Goal: Transaction & Acquisition: Purchase product/service

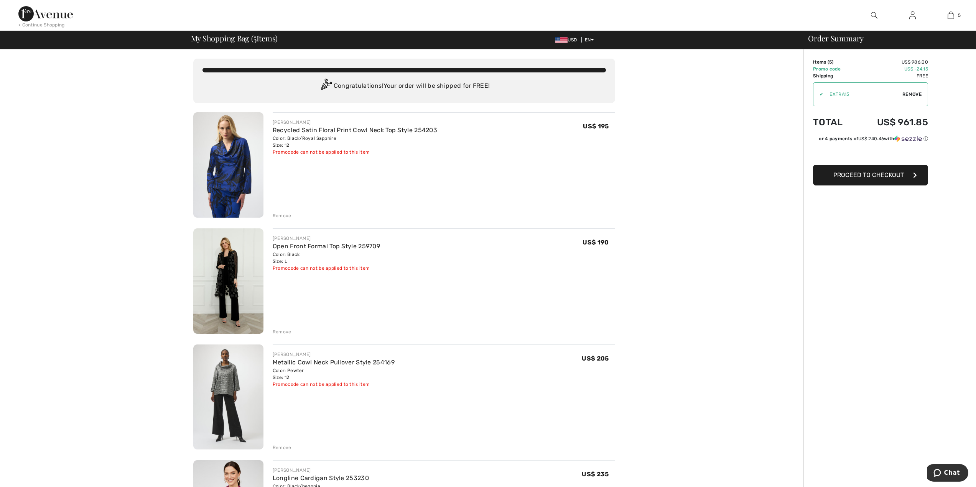
click at [242, 179] on img at bounding box center [228, 164] width 70 height 105
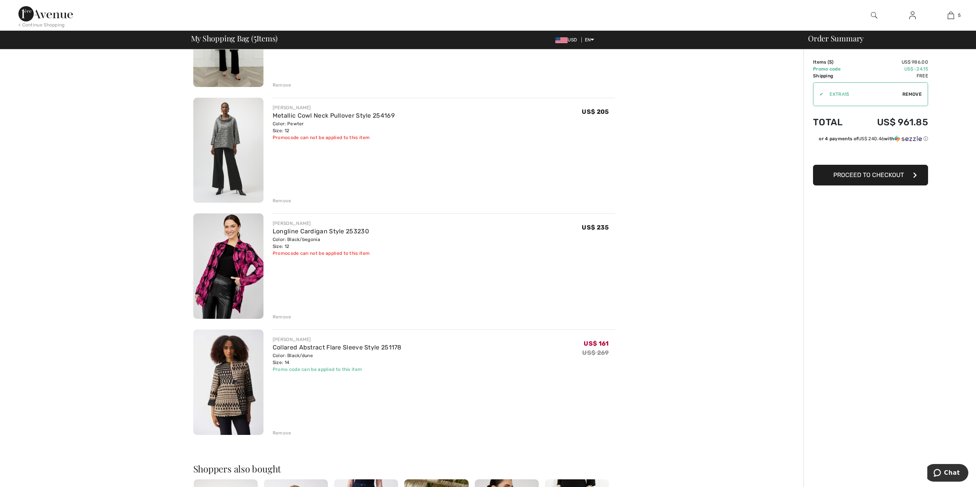
scroll to position [250, 0]
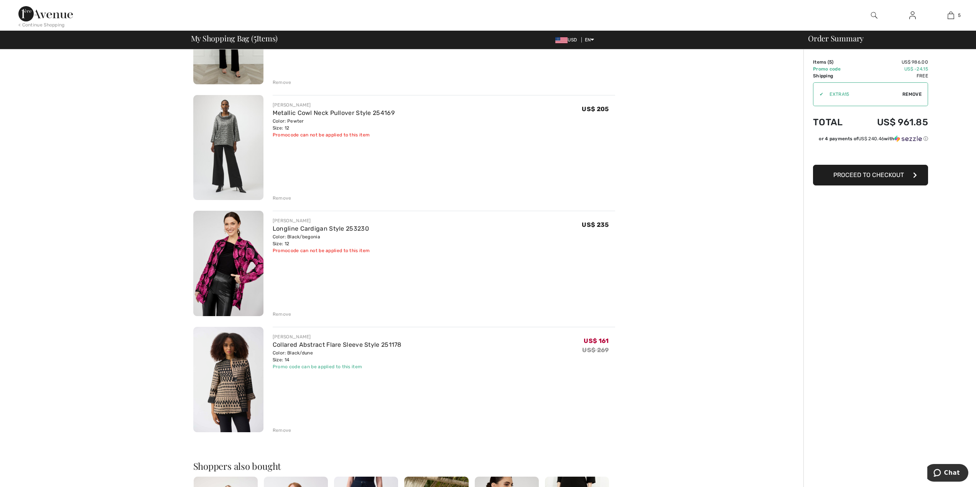
click at [238, 387] on img at bounding box center [228, 379] width 70 height 105
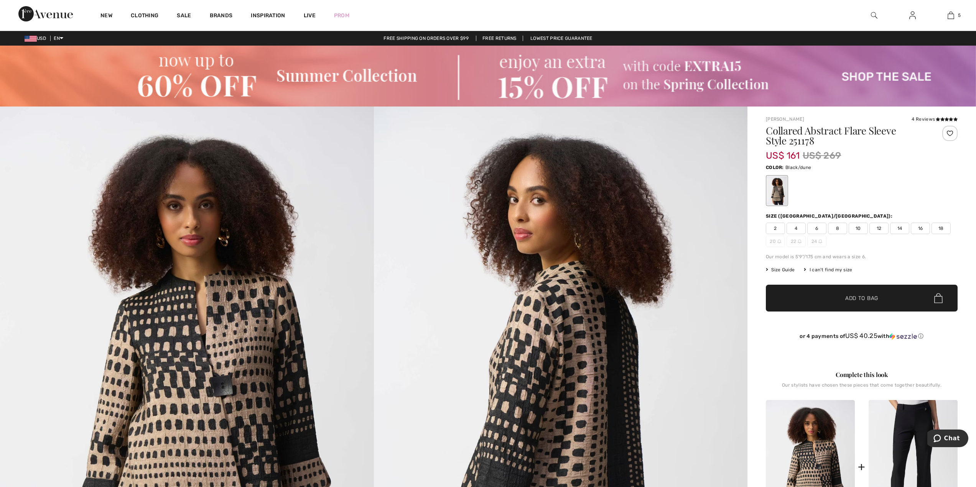
click at [224, 81] on img at bounding box center [488, 76] width 976 height 61
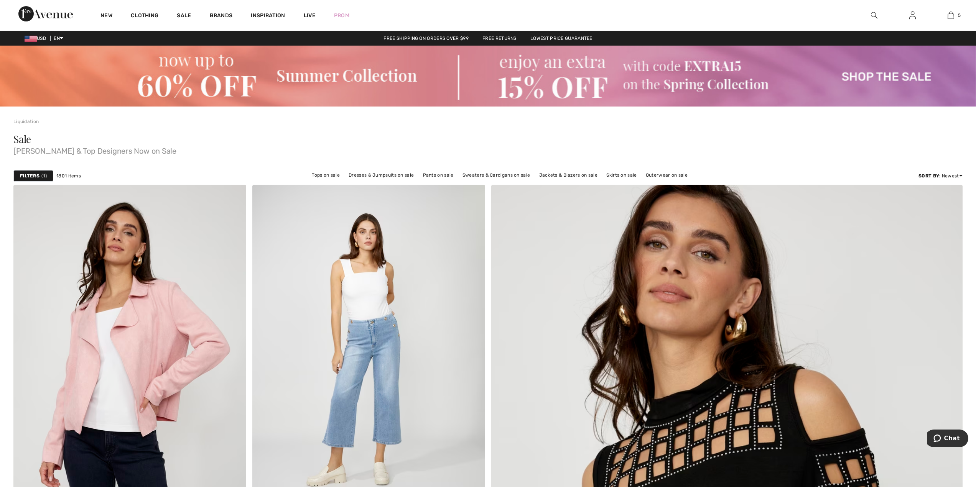
click at [36, 176] on strong "Filters" at bounding box center [30, 176] width 20 height 7
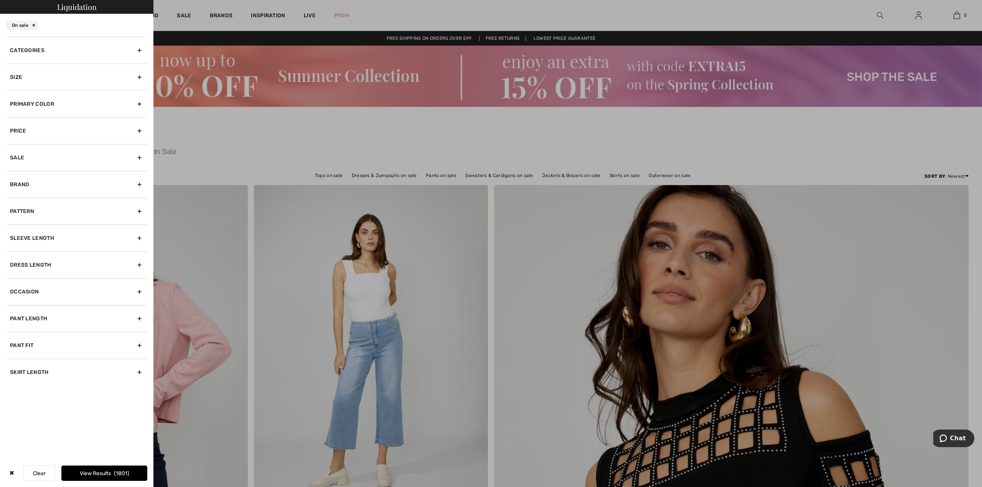
click at [139, 76] on div "Size" at bounding box center [76, 77] width 141 height 27
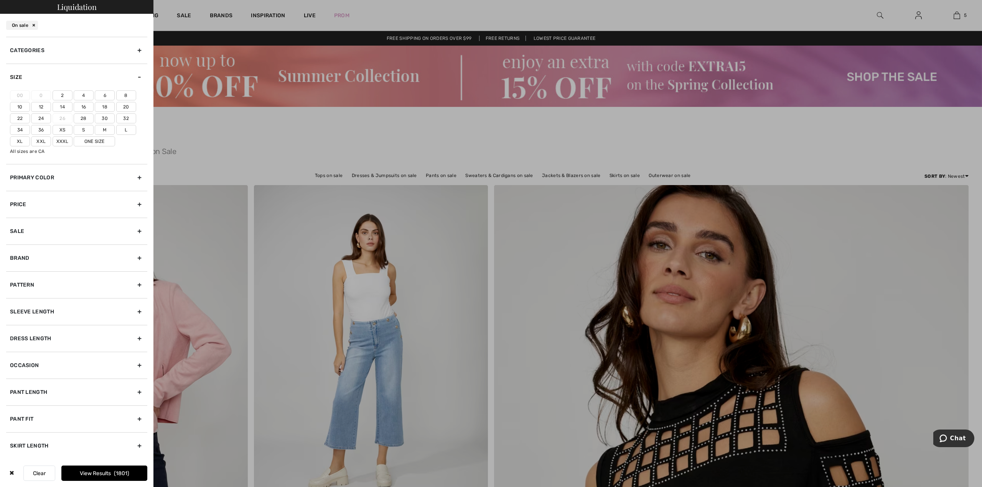
click at [39, 108] on label "12" at bounding box center [41, 107] width 20 height 10
click at [0, 0] on input"] "12" at bounding box center [0, 0] width 0 height 0
click at [61, 107] on label "14" at bounding box center [63, 107] width 20 height 10
click at [0, 0] on input"] "14" at bounding box center [0, 0] width 0 height 0
click at [149, 485] on div "✖ Clear View Results 577" at bounding box center [76, 474] width 153 height 28
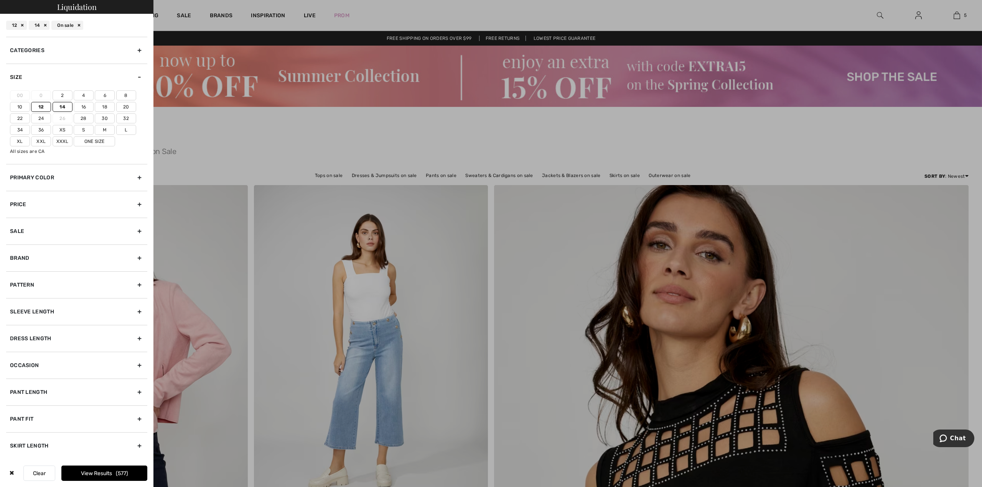
click at [149, 485] on div "✖ Clear View Results 577" at bounding box center [76, 474] width 153 height 28
click at [141, 51] on div "Categories" at bounding box center [76, 50] width 141 height 27
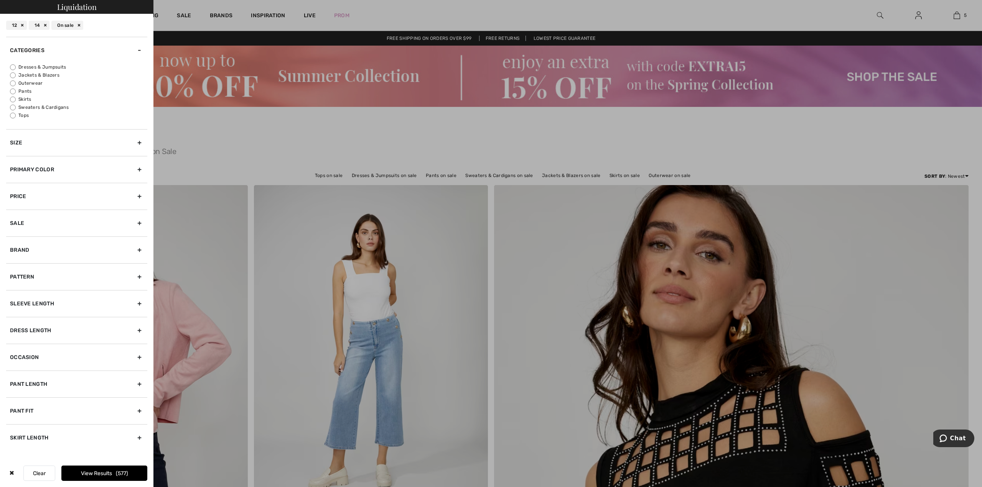
click at [15, 75] on input "Jackets & Blazers" at bounding box center [13, 75] width 6 height 6
radio input "true"
click at [12, 109] on input "Sweaters & Cardigans" at bounding box center [13, 108] width 6 height 6
radio input "true"
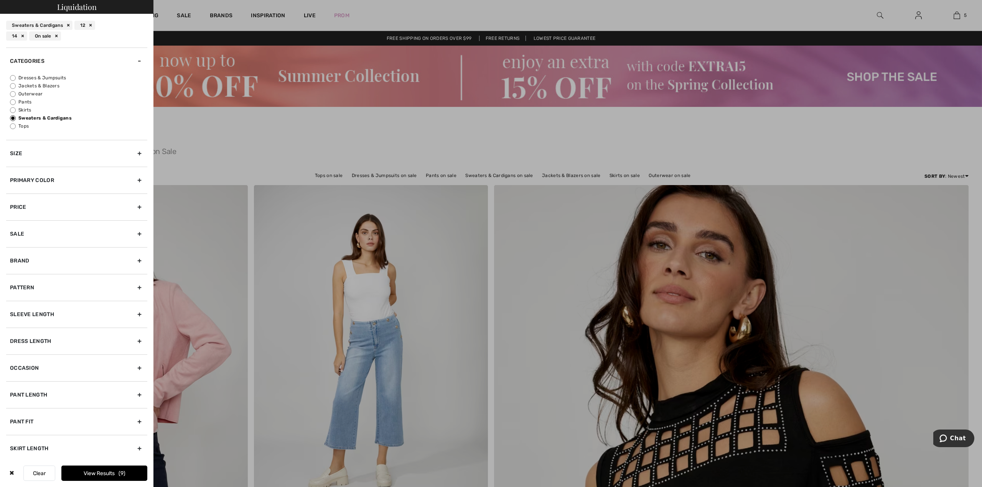
click at [14, 88] on input "Jackets & Blazers" at bounding box center [13, 86] width 6 height 6
radio input "true"
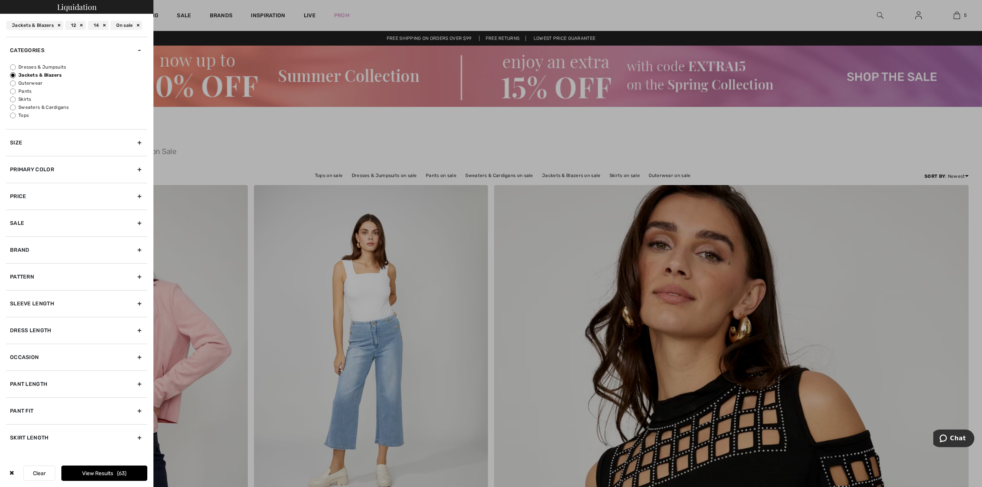
click at [119, 478] on button "View Results 63" at bounding box center [104, 473] width 86 height 15
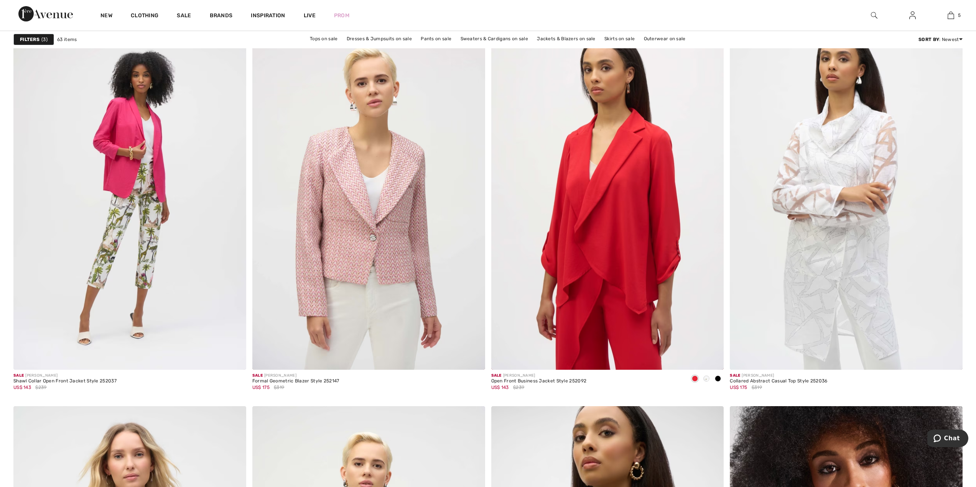
scroll to position [903, 0]
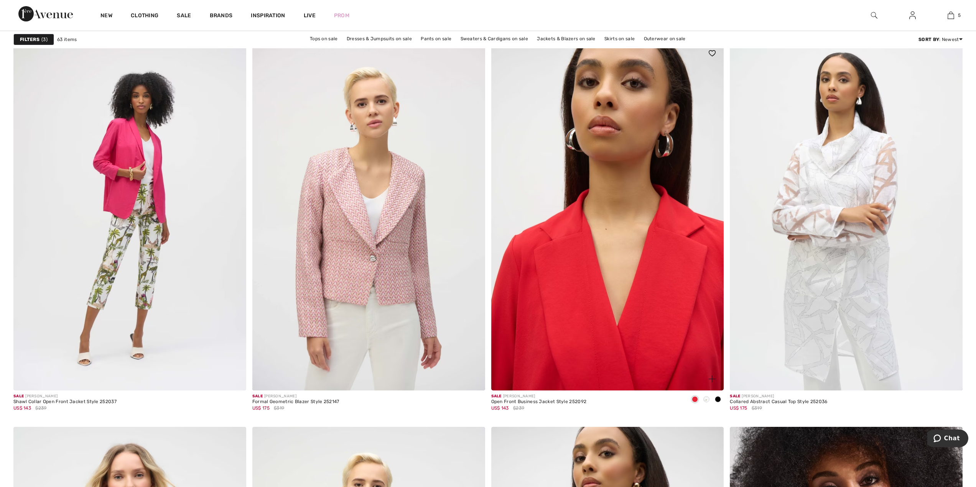
click at [613, 331] on img at bounding box center [607, 216] width 233 height 349
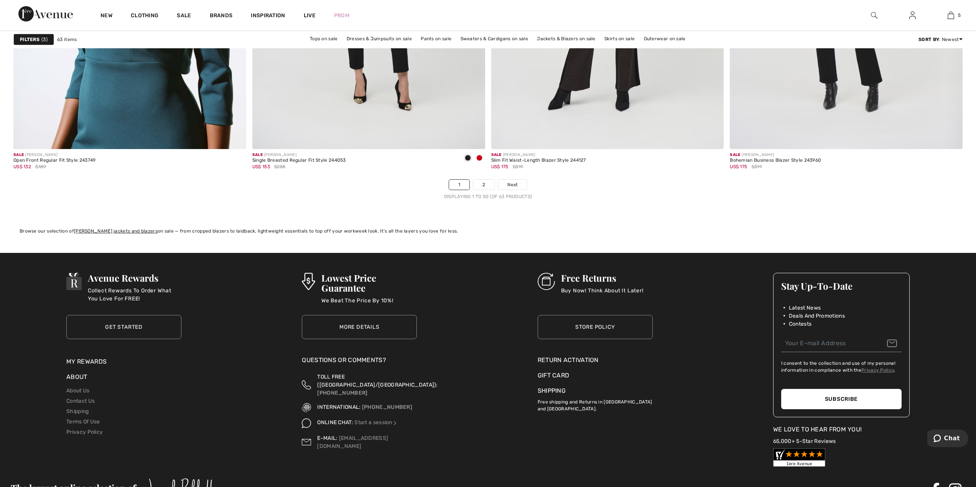
scroll to position [5848, 0]
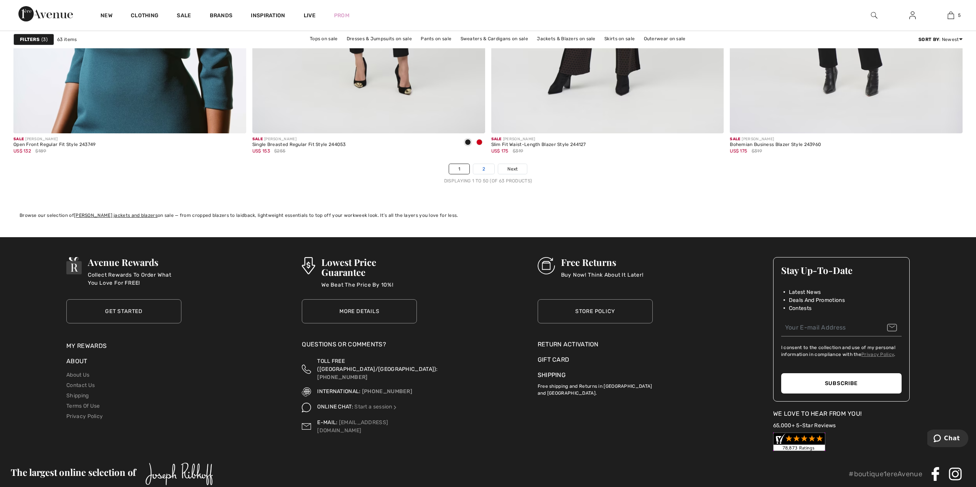
click at [480, 171] on link "2" at bounding box center [483, 169] width 21 height 10
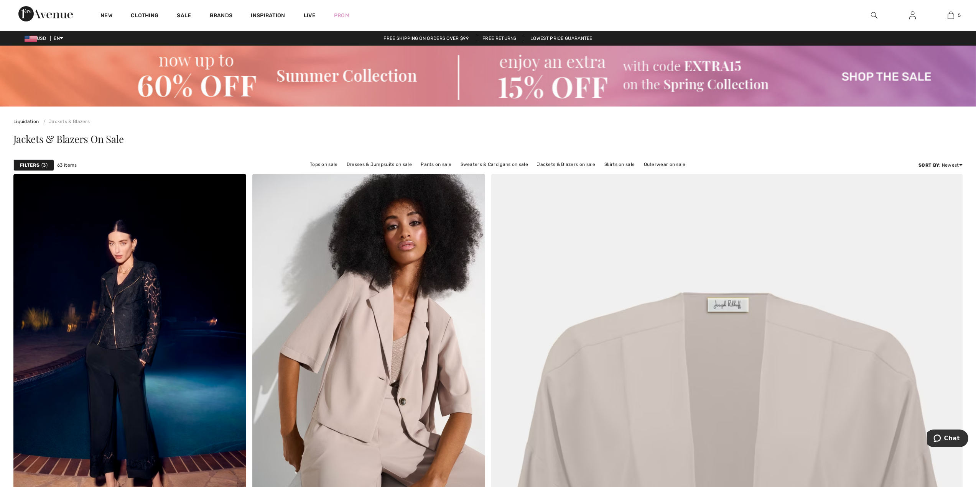
click at [519, 82] on img at bounding box center [488, 76] width 976 height 61
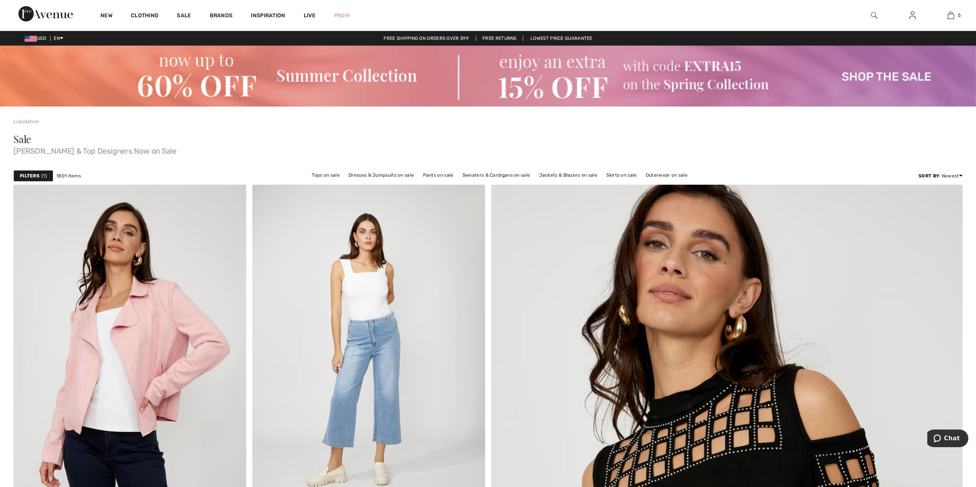
click at [571, 84] on img at bounding box center [488, 76] width 976 height 61
click at [39, 178] on div "Filters 1" at bounding box center [33, 176] width 40 height 12
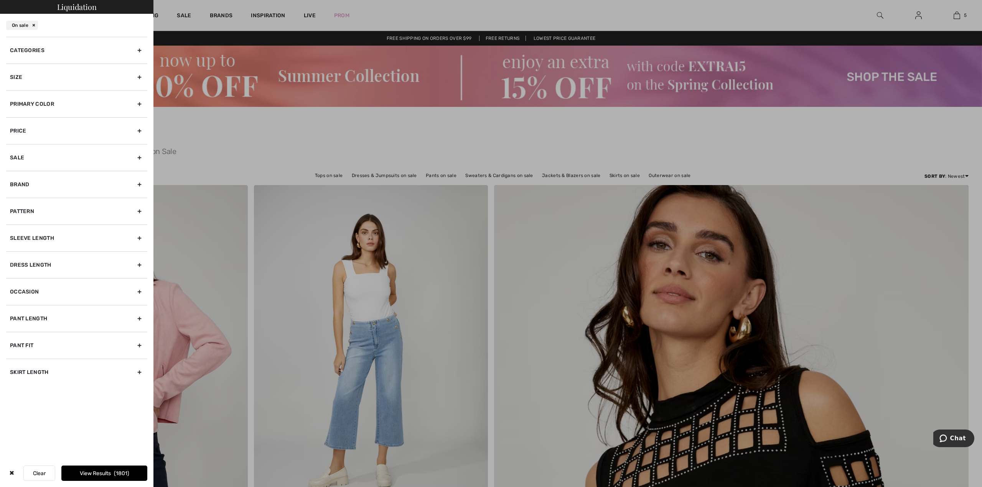
click at [138, 79] on div "Size" at bounding box center [76, 77] width 141 height 27
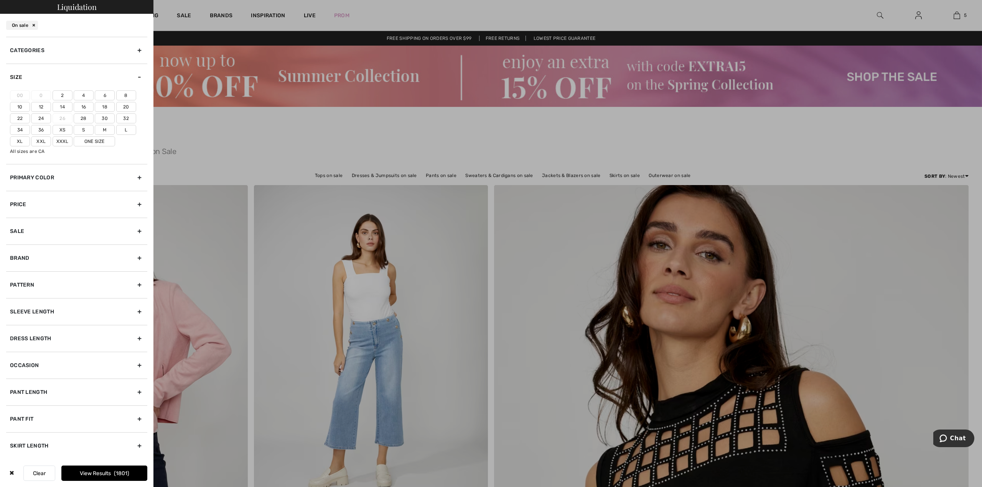
click at [40, 107] on label "12" at bounding box center [41, 107] width 20 height 10
click at [0, 0] on input"] "12" at bounding box center [0, 0] width 0 height 0
click at [56, 106] on label "14" at bounding box center [63, 107] width 20 height 10
click at [0, 0] on input"] "14" at bounding box center [0, 0] width 0 height 0
click at [136, 51] on div "Categories" at bounding box center [76, 50] width 141 height 27
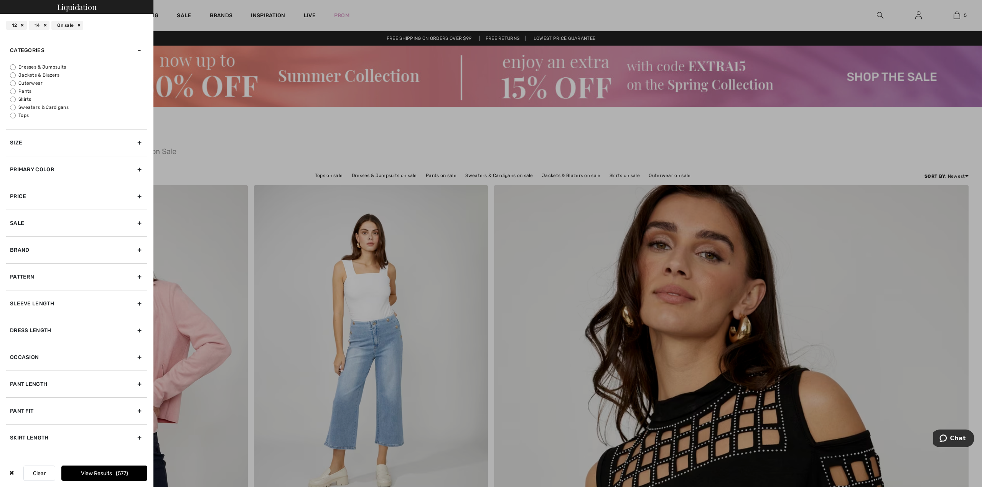
click at [15, 107] on input "Sweaters & Cardigans" at bounding box center [13, 108] width 6 height 6
radio input "true"
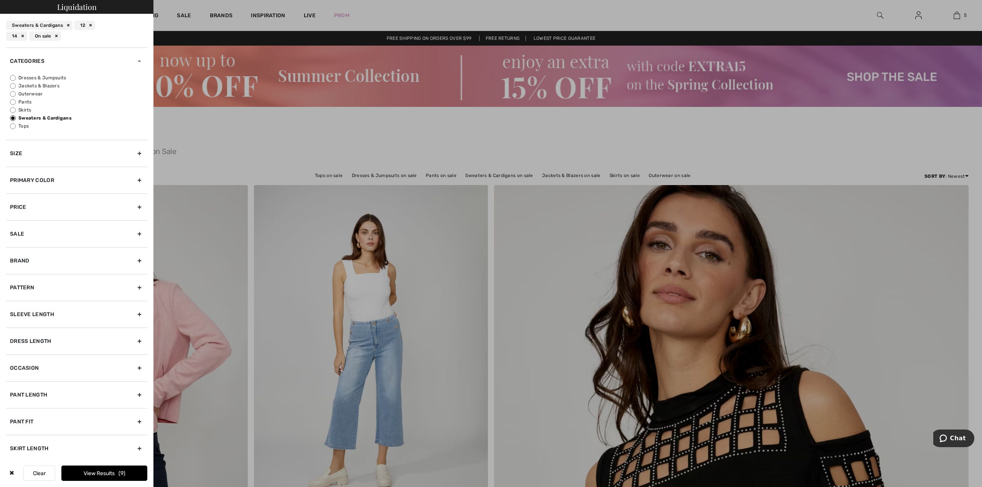
click at [117, 473] on button "View Results 9" at bounding box center [104, 473] width 86 height 15
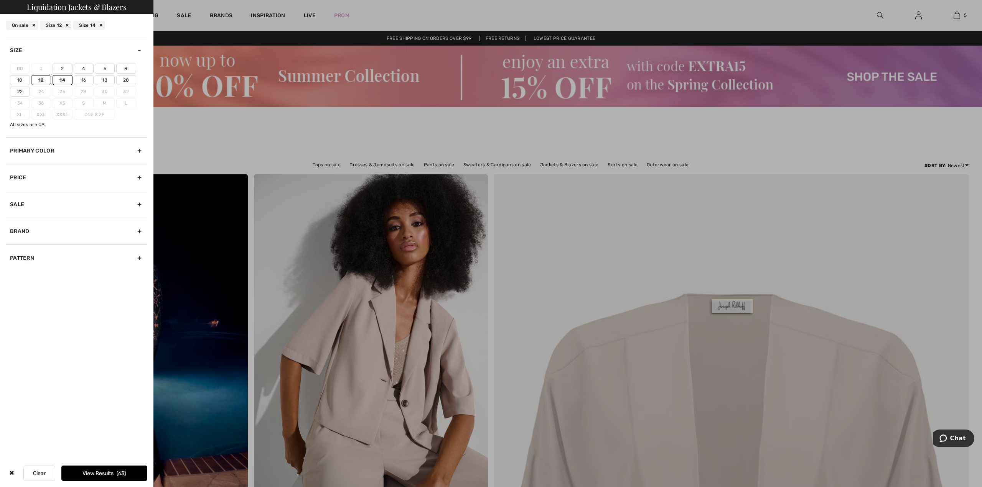
click at [138, 52] on div "Size" at bounding box center [76, 50] width 141 height 27
click at [58, 9] on div "Liquidation Jackets & Blazers" at bounding box center [76, 7] width 153 height 14
click at [172, 21] on div at bounding box center [491, 243] width 982 height 487
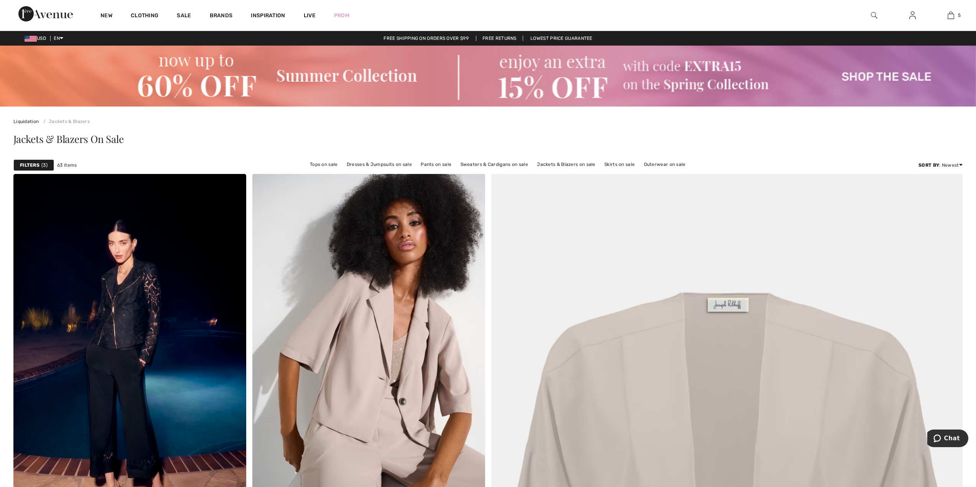
click at [31, 166] on strong "Filters" at bounding box center [30, 165] width 20 height 7
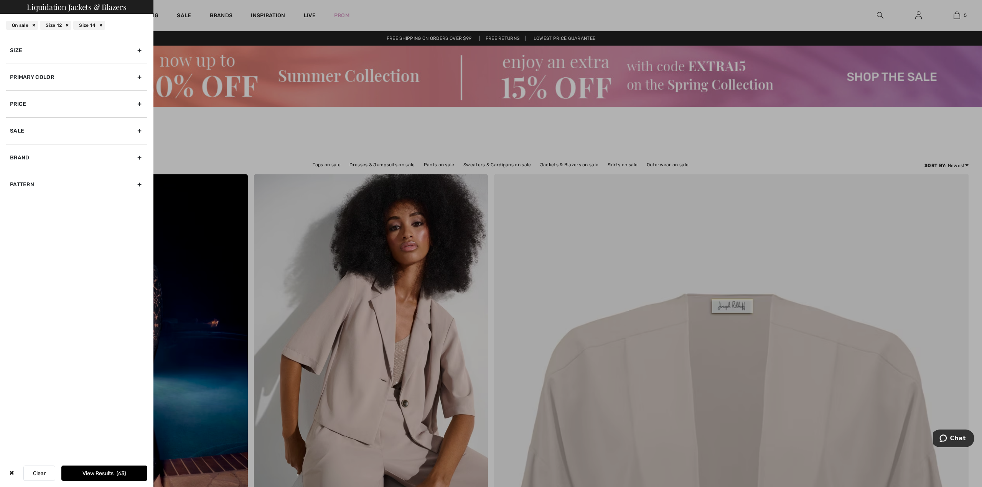
click at [102, 26] on div "Size 14" at bounding box center [89, 25] width 32 height 9
click at [57, 25] on div "On sale" at bounding box center [45, 25] width 32 height 9
click at [24, 26] on div "12" at bounding box center [16, 25] width 21 height 9
click at [215, 146] on div at bounding box center [491, 243] width 982 height 487
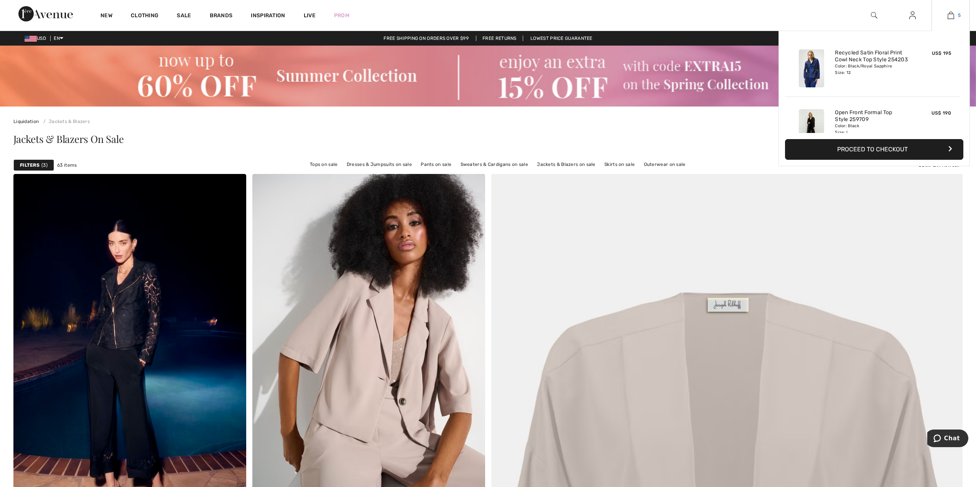
click at [944, 15] on link "5" at bounding box center [951, 15] width 38 height 9
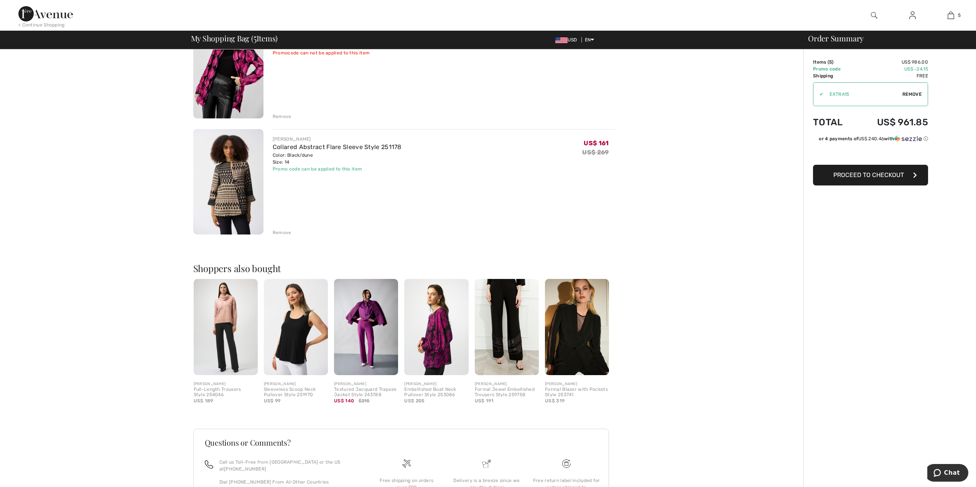
scroll to position [450, 0]
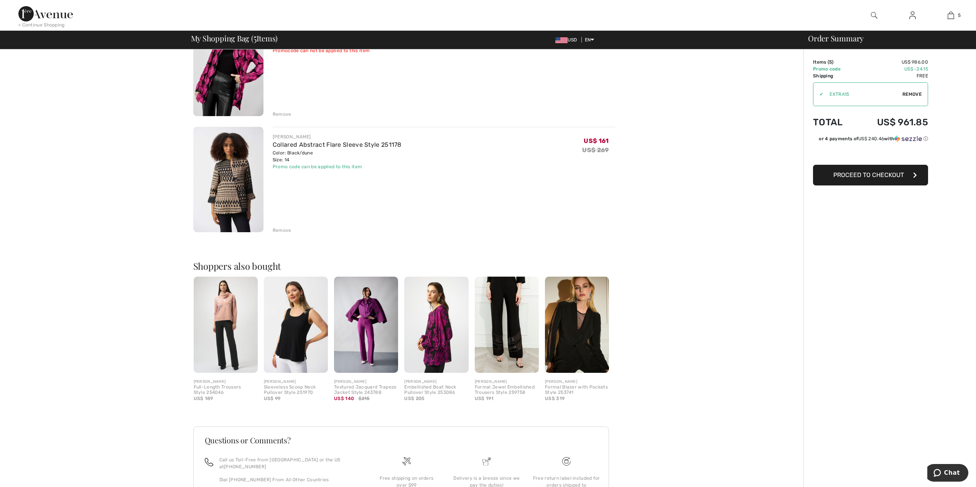
click at [863, 178] on span "Proceed to Checkout" at bounding box center [868, 174] width 71 height 7
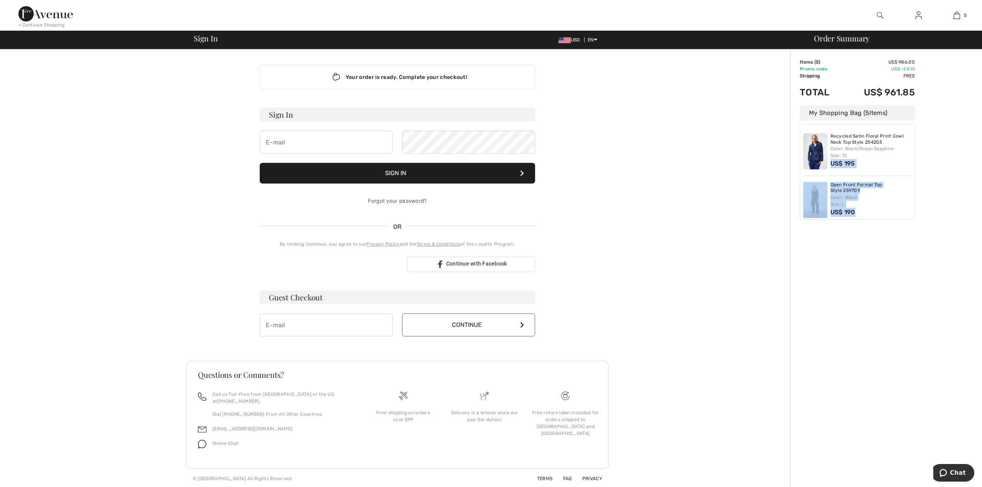
drag, startPoint x: 914, startPoint y: 153, endPoint x: 912, endPoint y: 211, distance: 58.3
click at [912, 211] on div "Recycled Satin Floral Print Cowl Neck Top Style 254203 Color: Black/Royal Sapph…" at bounding box center [856, 172] width 115 height 96
drag, startPoint x: 799, startPoint y: 333, endPoint x: 820, endPoint y: 306, distance: 34.1
click at [799, 332] on div "Order Summary Details Items ( 5 ) US$ 986.00 Promo code US$ -24.15 Shipping Fre…" at bounding box center [886, 268] width 192 height 439
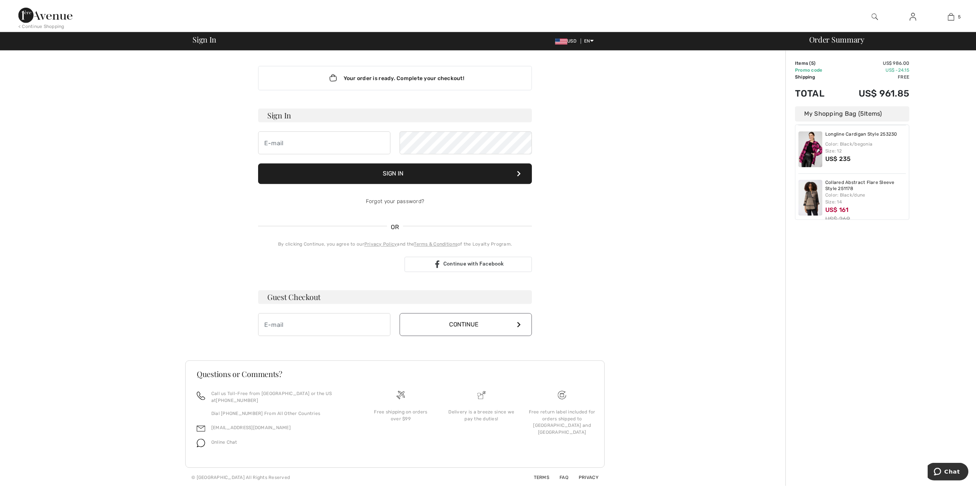
scroll to position [158, 0]
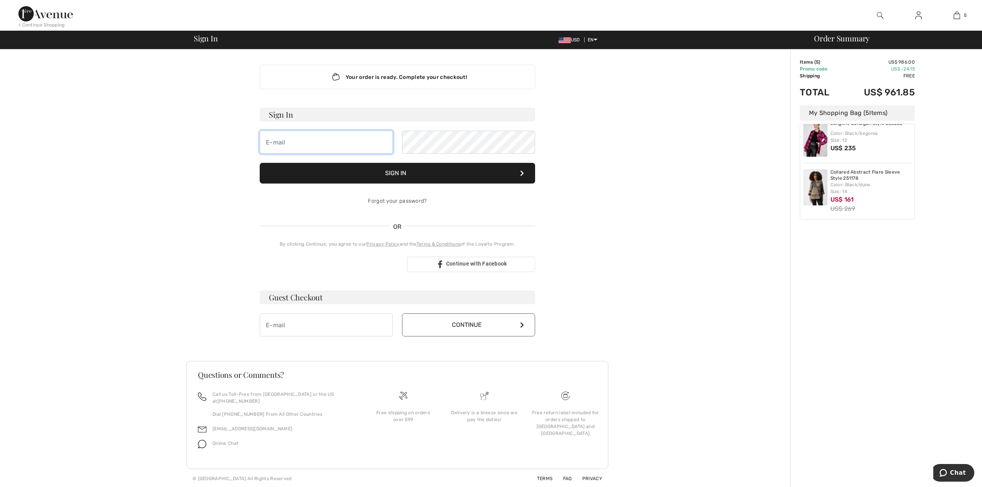
click at [354, 148] on input "email" at bounding box center [326, 142] width 133 height 23
type input "donwa"
click at [206, 41] on span "Sign In" at bounding box center [206, 39] width 24 height 8
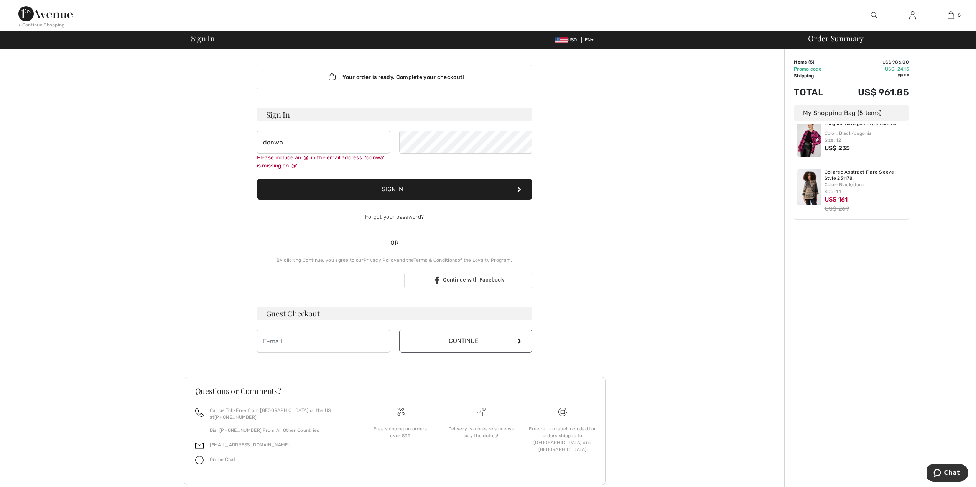
scroll to position [10, 0]
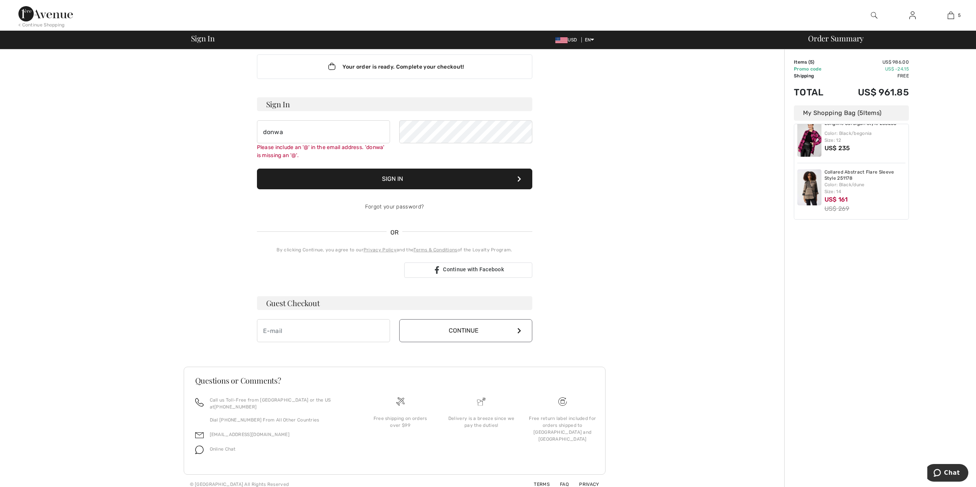
click at [913, 13] on img at bounding box center [912, 15] width 7 height 9
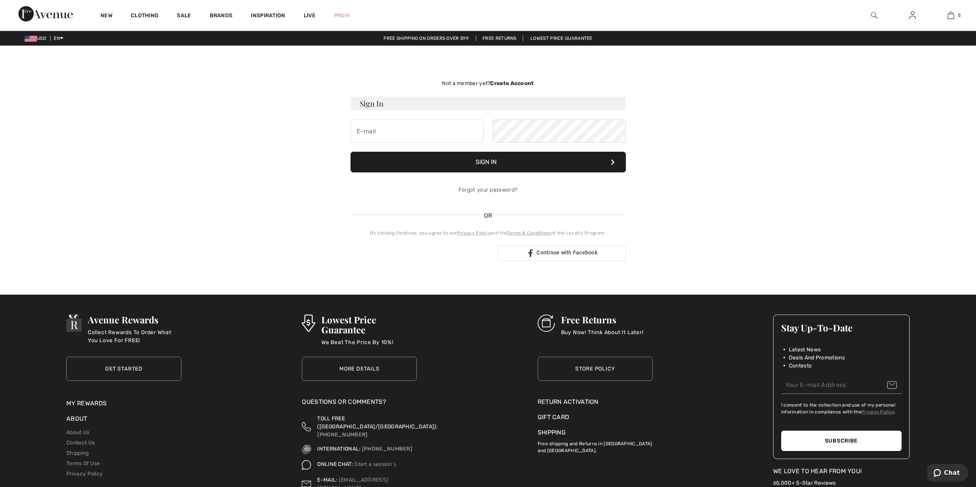
click at [508, 84] on strong "Create Account" at bounding box center [512, 83] width 44 height 7
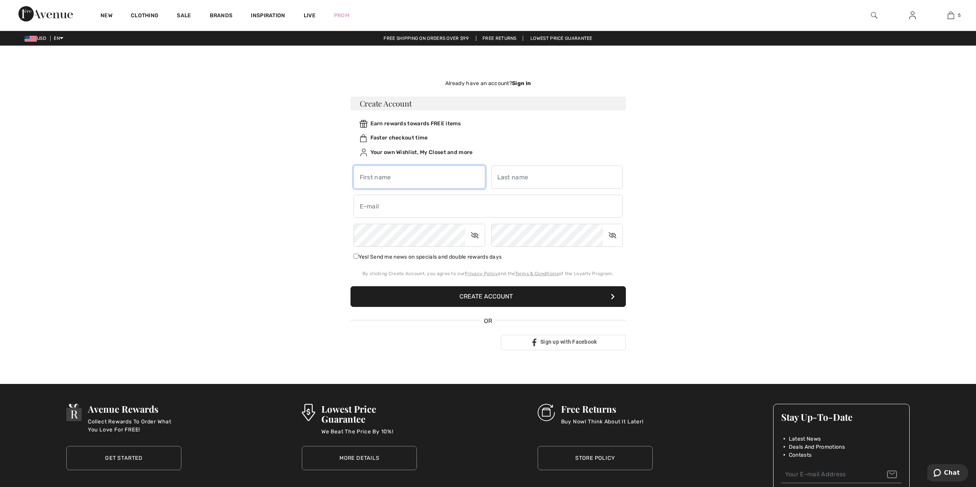
click at [385, 183] on input "text" at bounding box center [420, 177] width 132 height 23
type input "[PERSON_NAME]"
type input "New"
type input "donwaysd@gmail.com"
click at [515, 173] on input "New" at bounding box center [557, 177] width 132 height 23
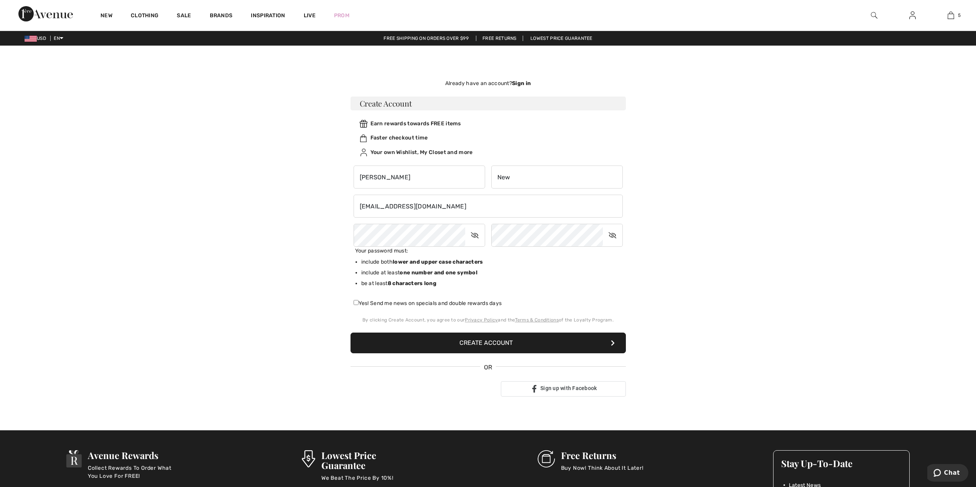
click at [544, 266] on div "Your password must: include both lower and upper case characters ✓ include at l…" at bounding box center [487, 270] width 275 height 46
click at [558, 263] on div "Your password must: include both lower and upper case characters ✓ include at l…" at bounding box center [487, 270] width 275 height 46
click at [475, 238] on icon at bounding box center [474, 236] width 19 height 18
click at [613, 234] on icon at bounding box center [612, 236] width 19 height 18
click at [356, 301] on input "Yes! Send me news on specials and double rewards days" at bounding box center [356, 302] width 5 height 5
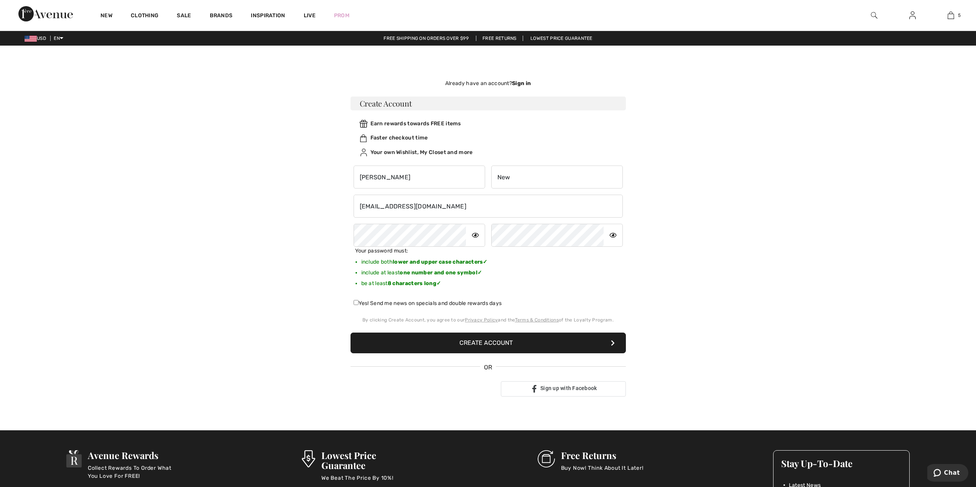
checkbox input "true"
click at [509, 344] on button "Create Account" at bounding box center [487, 343] width 275 height 21
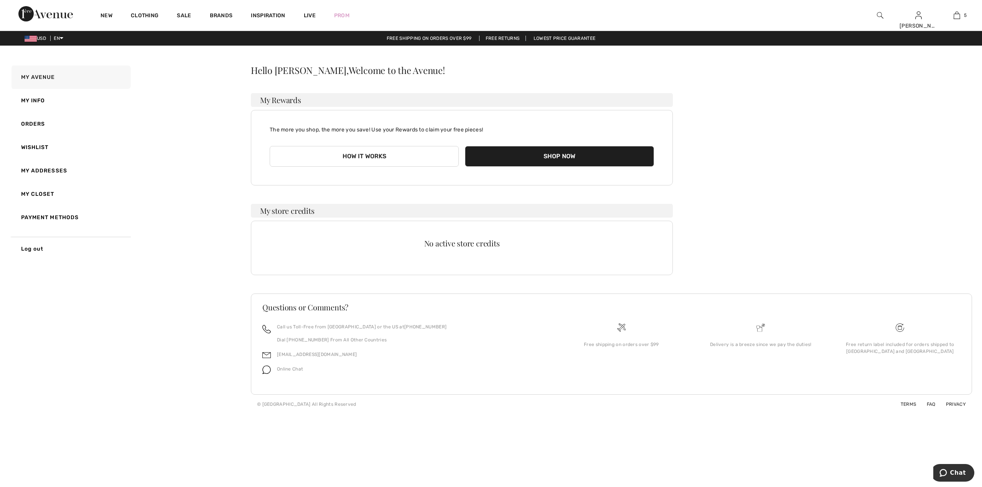
click at [564, 153] on button "Shop Now" at bounding box center [559, 156] width 189 height 21
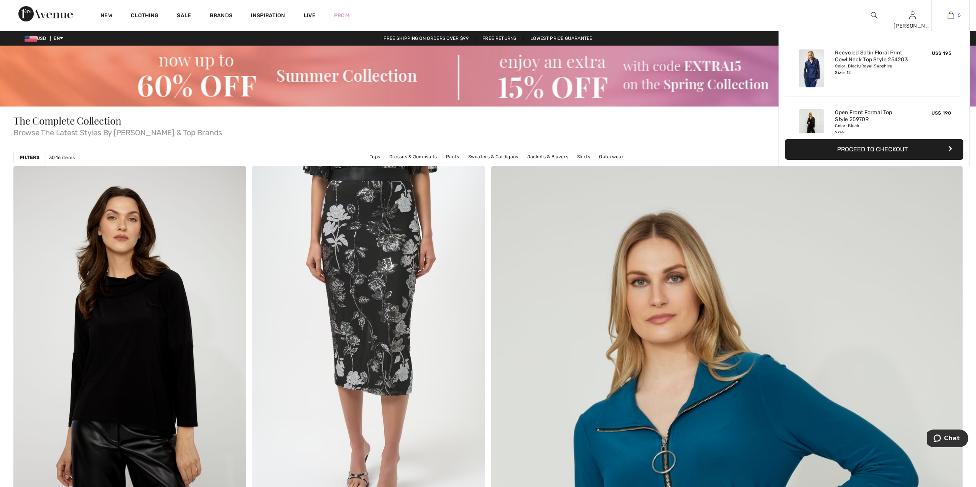
click at [950, 15] on img at bounding box center [950, 15] width 7 height 9
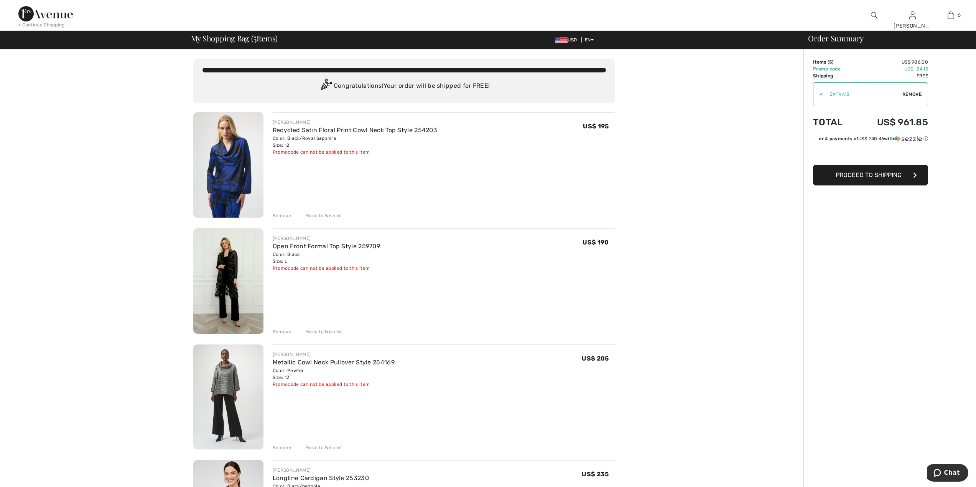
click at [859, 179] on button "Proceed to Shipping" at bounding box center [870, 175] width 115 height 21
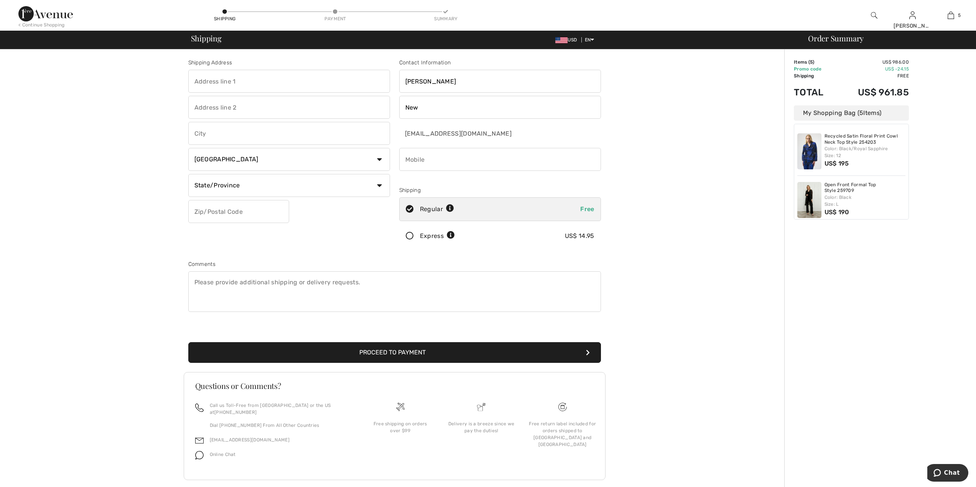
click at [257, 84] on input "text" at bounding box center [289, 81] width 202 height 23
type input "P.O. BOX 2629"
type input "LA JOLLA"
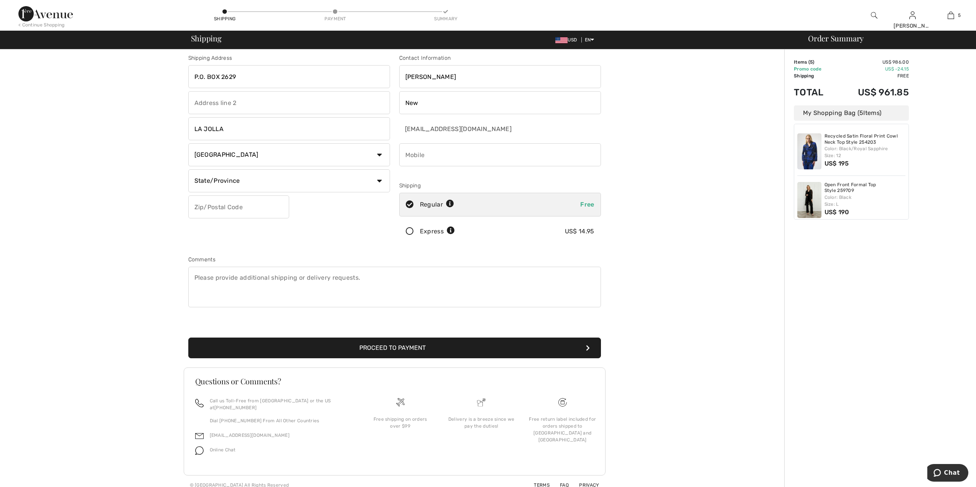
scroll to position [5, 0]
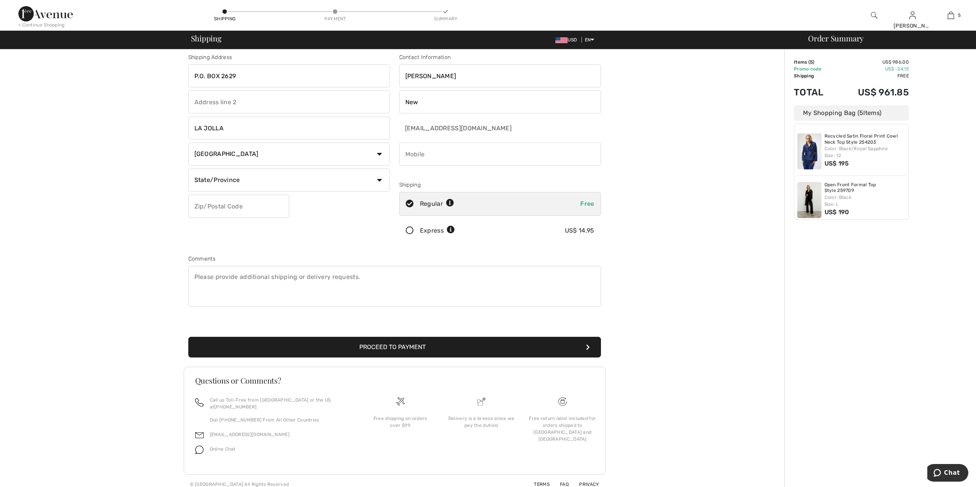
drag, startPoint x: 242, startPoint y: 77, endPoint x: 174, endPoint y: 74, distance: 68.7
click at [174, 74] on div "Shipping Address P.O. BOX 2629 [GEOGRAPHIC_DATA] Country [GEOGRAPHIC_DATA] [GEO…" at bounding box center [394, 269] width 779 height 450
type input "1925 [PERSON_NAME] WAY"
click at [381, 155] on select "Country [GEOGRAPHIC_DATA] [GEOGRAPHIC_DATA] [GEOGRAPHIC_DATA] [GEOGRAPHIC_DATA]…" at bounding box center [289, 154] width 202 height 23
select select "US"
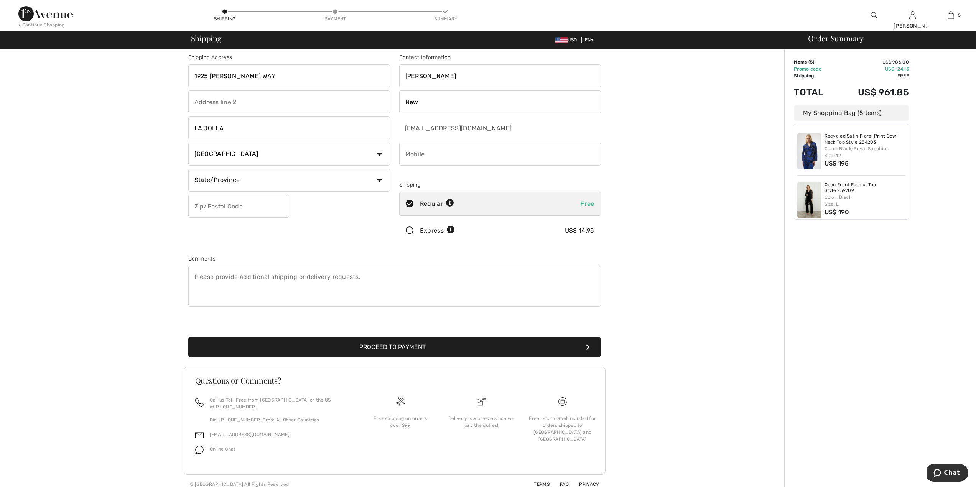
click at [188, 143] on select "Country [GEOGRAPHIC_DATA] [GEOGRAPHIC_DATA] [GEOGRAPHIC_DATA] [GEOGRAPHIC_DATA]…" at bounding box center [289, 154] width 202 height 23
click at [258, 207] on input "text" at bounding box center [238, 206] width 101 height 23
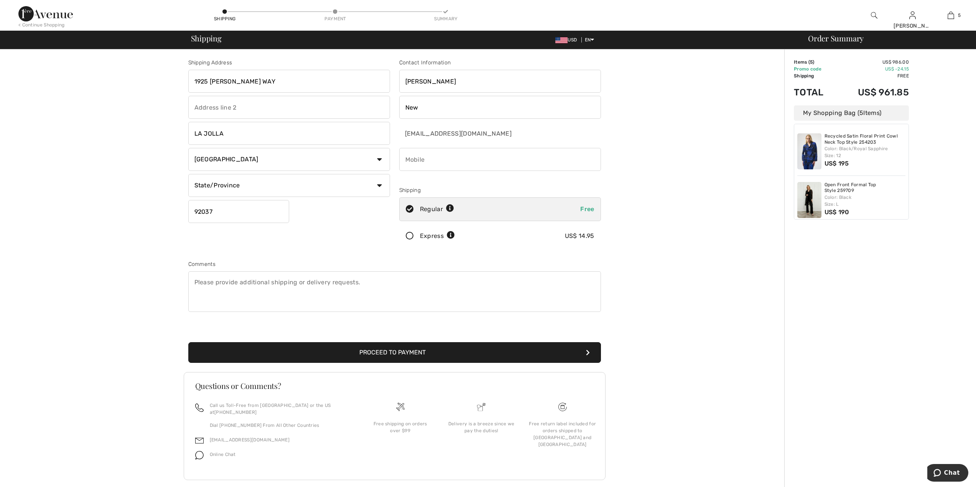
type input "92037"
click at [195, 281] on textarea at bounding box center [394, 291] width 413 height 41
type textarea "t"
type textarea "This is the first time I am purchasing [PERSON_NAME], although I have admired i…"
click at [392, 357] on button "Proceed to Payment" at bounding box center [394, 352] width 413 height 21
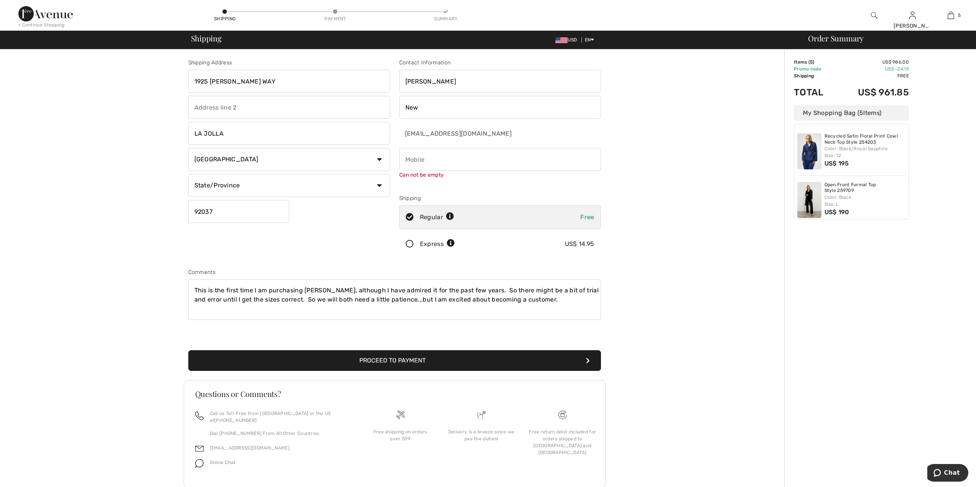
scroll to position [13, 0]
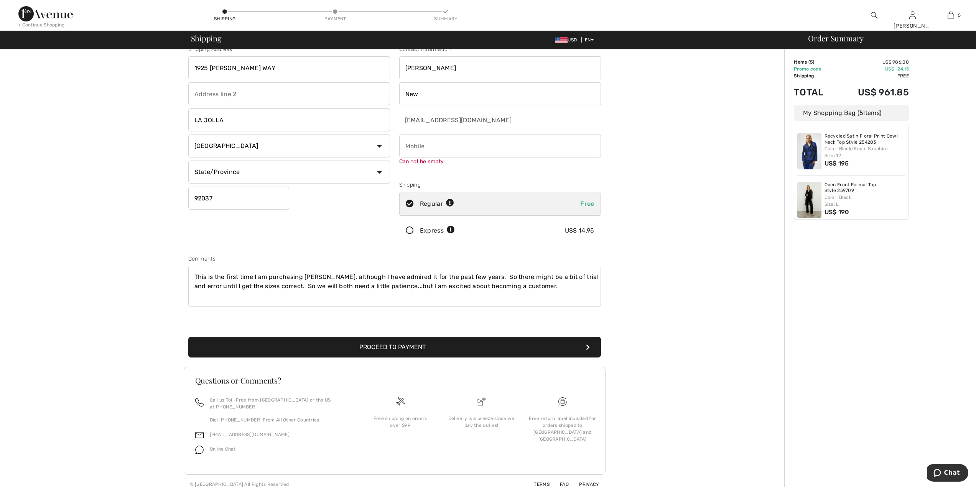
click at [411, 139] on input "phone" at bounding box center [500, 146] width 202 height 23
type input "8583363563"
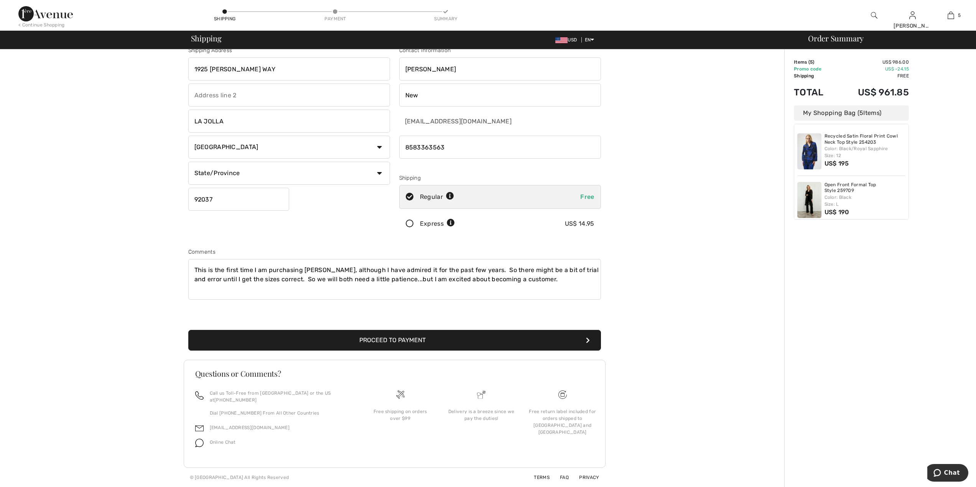
scroll to position [5, 0]
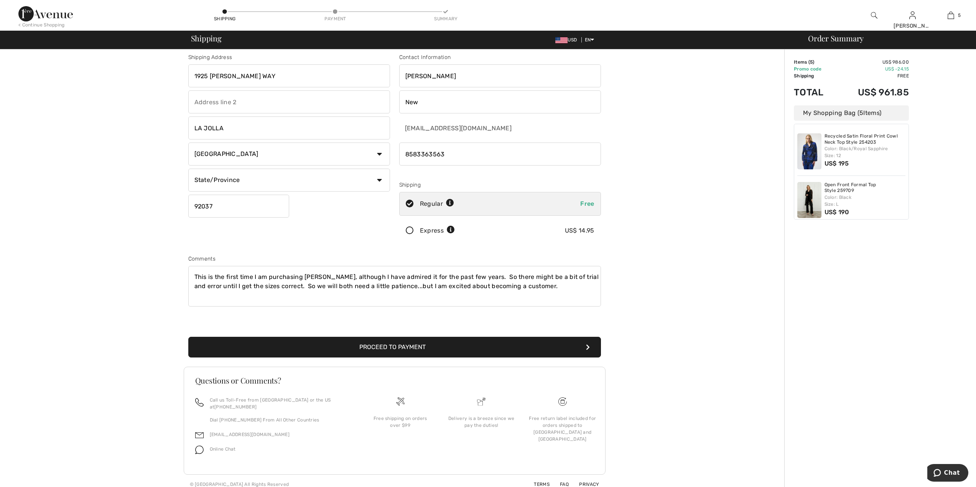
click at [645, 189] on div "Shipping Address 1925 ESTRADA WAY LA JOLLA Country Canada United States Afghani…" at bounding box center [394, 269] width 779 height 450
click at [411, 344] on button "Proceed to Payment" at bounding box center [394, 347] width 413 height 21
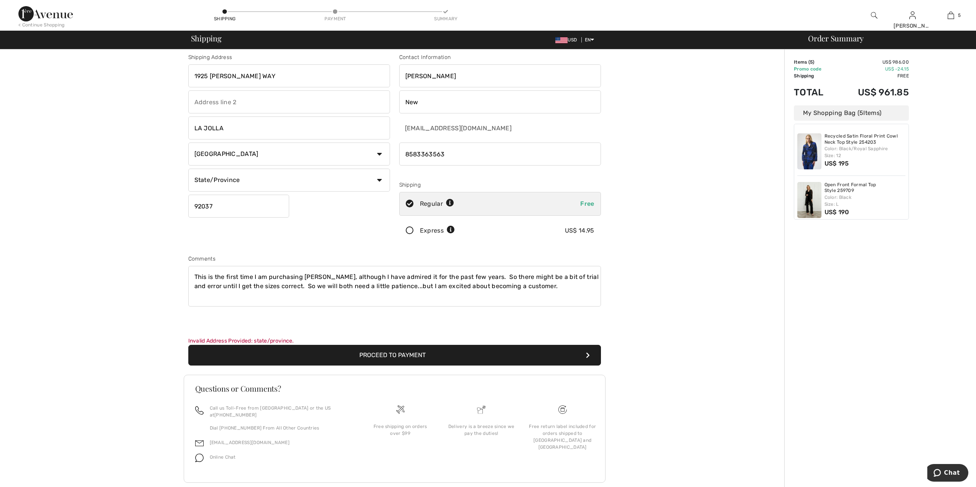
click at [589, 357] on icon "submit" at bounding box center [588, 355] width 4 height 6
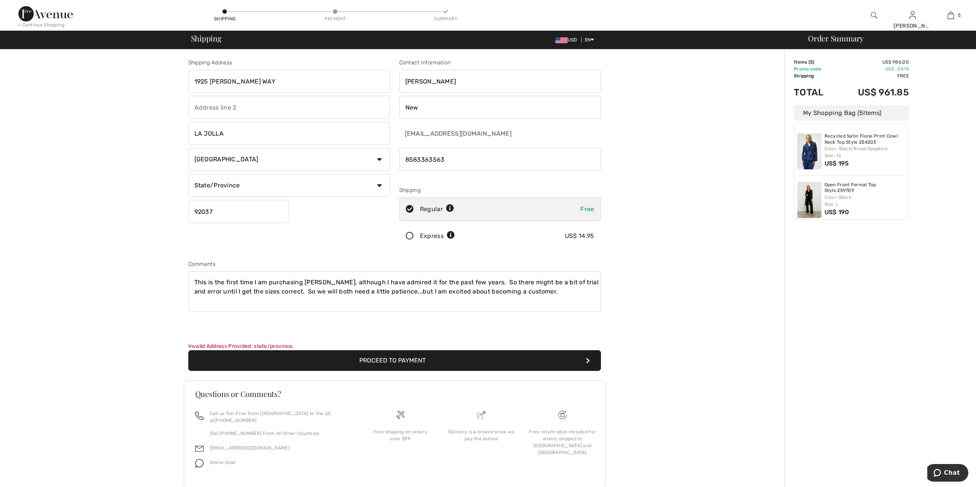
click at [378, 187] on select "State/Province Alabama Alaska American Samoa Arizona Arkansas California Colora…" at bounding box center [289, 185] width 202 height 23
select select "CA"
click at [188, 174] on select "State/Province Alabama Alaska American Samoa Arizona Arkansas California Colora…" at bounding box center [289, 185] width 202 height 23
click at [399, 359] on button "Proceed to Payment" at bounding box center [394, 360] width 413 height 21
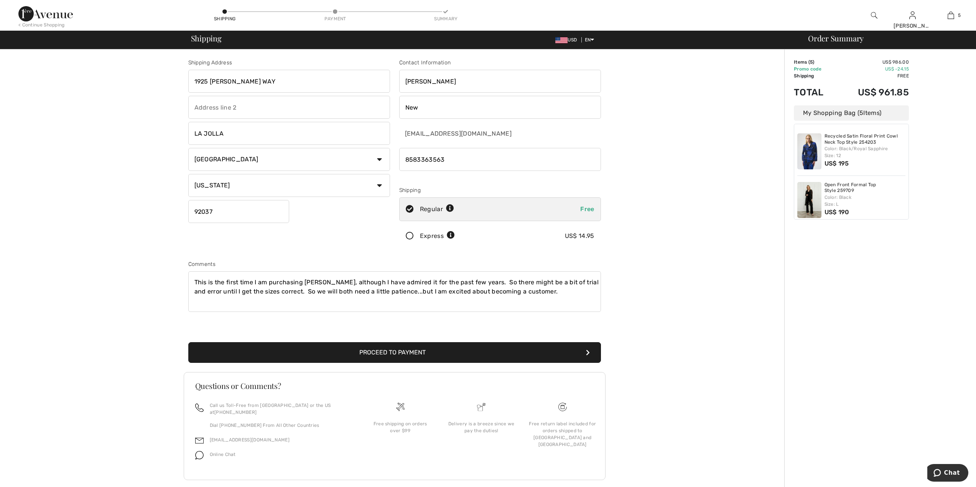
click at [586, 354] on icon "submit" at bounding box center [588, 353] width 4 height 6
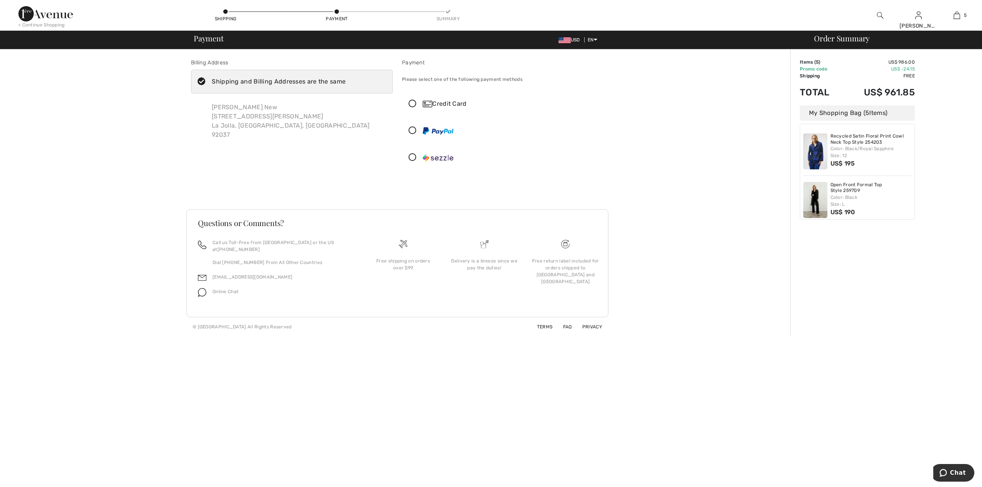
click at [201, 81] on icon at bounding box center [201, 82] width 20 height 8
click at [345, 81] on input "Shipping and Billing Addresses are the same" at bounding box center [347, 81] width 5 height 23
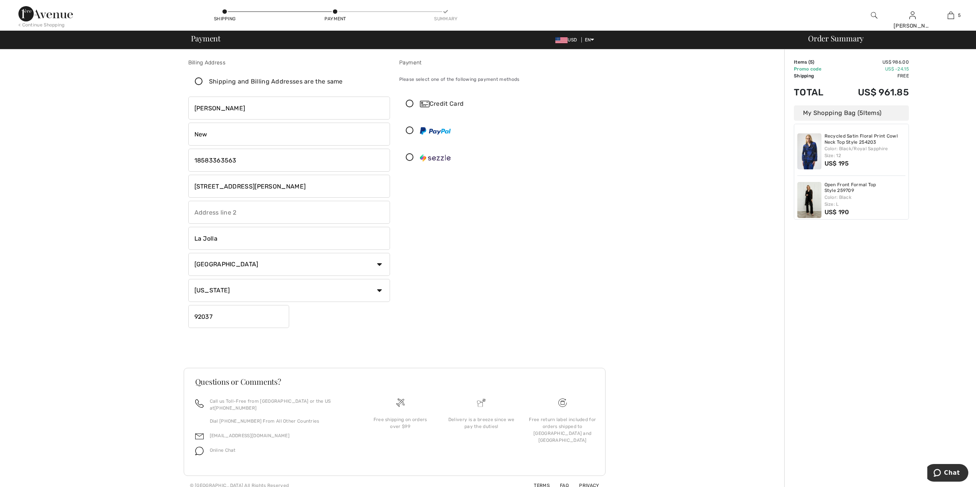
checkbox input "false"
click at [409, 104] on icon at bounding box center [410, 104] width 20 height 8
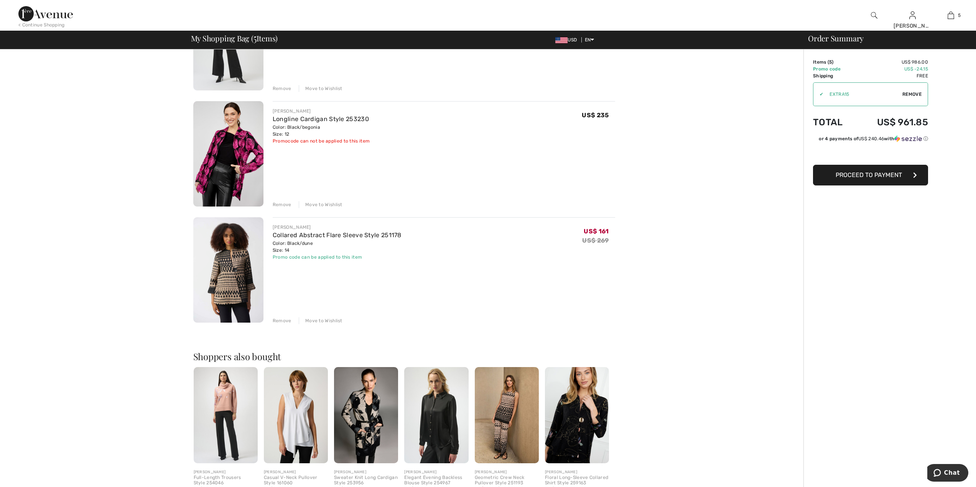
scroll to position [387, 0]
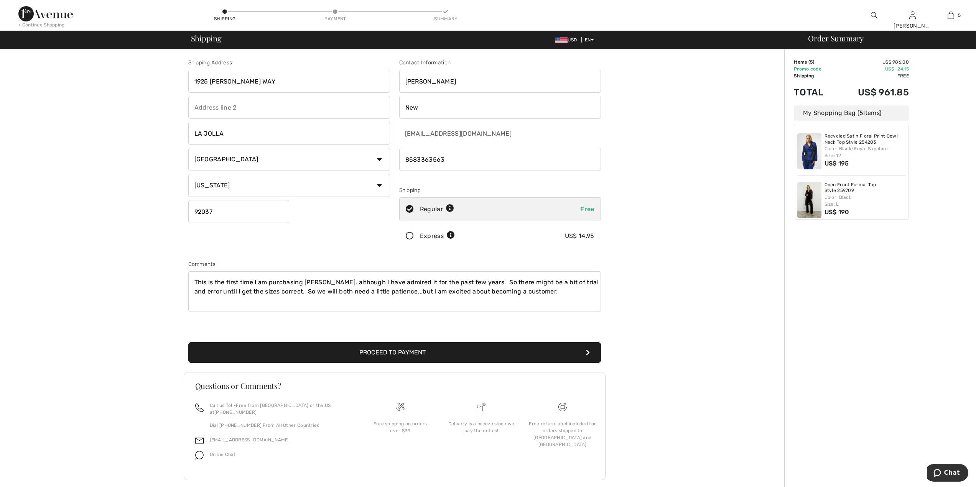
scroll to position [5, 0]
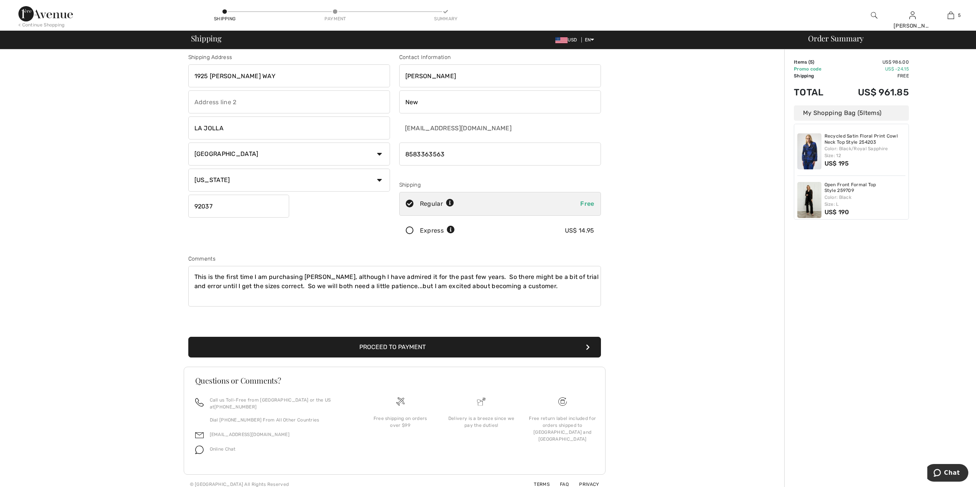
click at [588, 348] on icon "submit" at bounding box center [588, 347] width 4 height 6
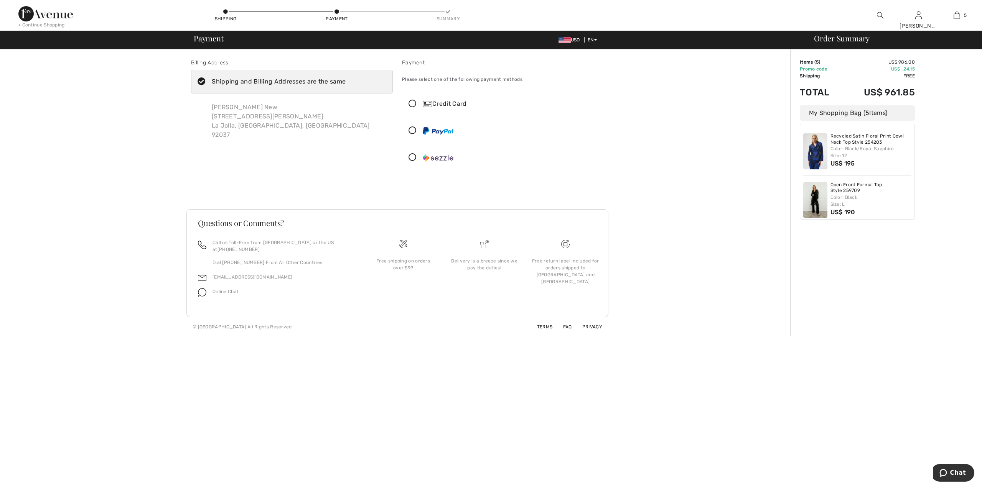
drag, startPoint x: 212, startPoint y: 102, endPoint x: 239, endPoint y: 133, distance: 40.8
click at [239, 133] on div "Donna M. New 1925 Estrada Way La Jolla, CA, US 92037" at bounding box center [291, 121] width 170 height 49
click at [200, 79] on icon at bounding box center [201, 82] width 20 height 8
click at [345, 79] on input "Shipping and Billing Addresses are the same" at bounding box center [347, 81] width 5 height 23
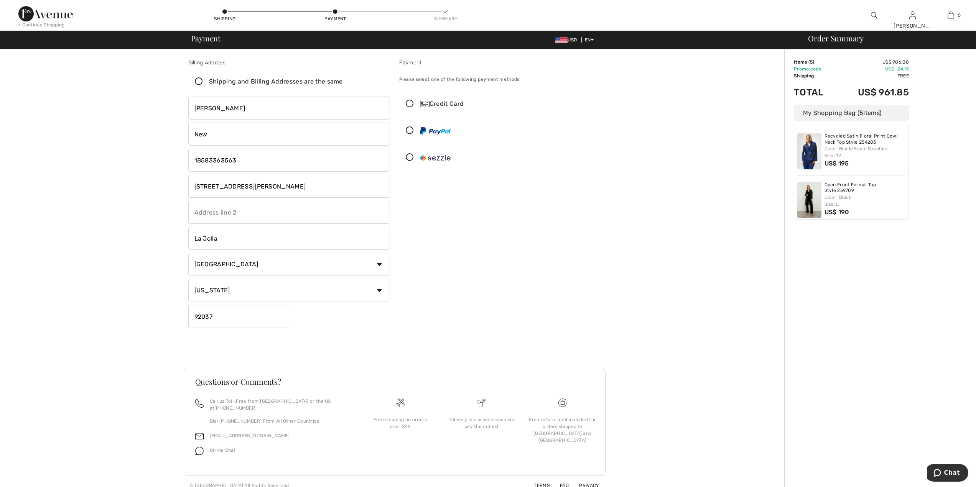
scroll to position [1, 0]
checkbox input "false"
click at [231, 133] on input "New" at bounding box center [289, 133] width 202 height 23
click at [486, 245] on div "Payment Please select one of the following payment methods Credit Card" at bounding box center [500, 194] width 211 height 273
click at [197, 64] on div "Billing Address" at bounding box center [289, 62] width 202 height 8
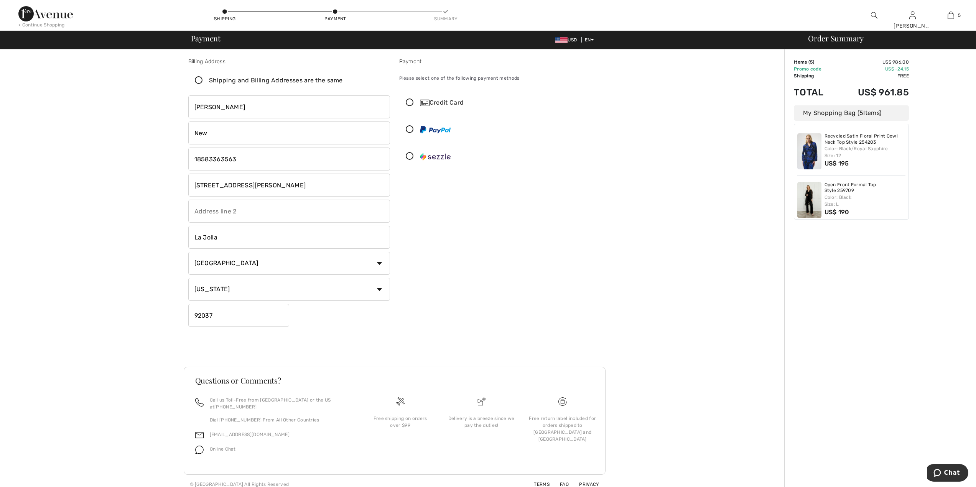
drag, startPoint x: 251, startPoint y: 189, endPoint x: 179, endPoint y: 185, distance: 72.2
click at [179, 185] on div "Billing Address Shipping and Billing Addresses are the same Donna M. New 1925 E…" at bounding box center [394, 271] width 779 height 446
type input "p"
type input "P.O.BOX 2629"
click at [221, 313] on input "92037" at bounding box center [238, 315] width 101 height 23
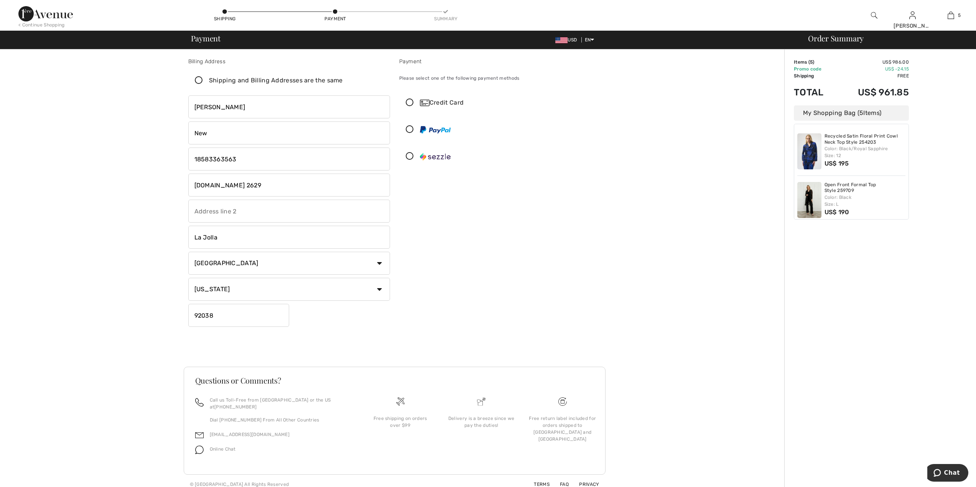
type input "92038"
click at [409, 103] on icon at bounding box center [410, 103] width 20 height 8
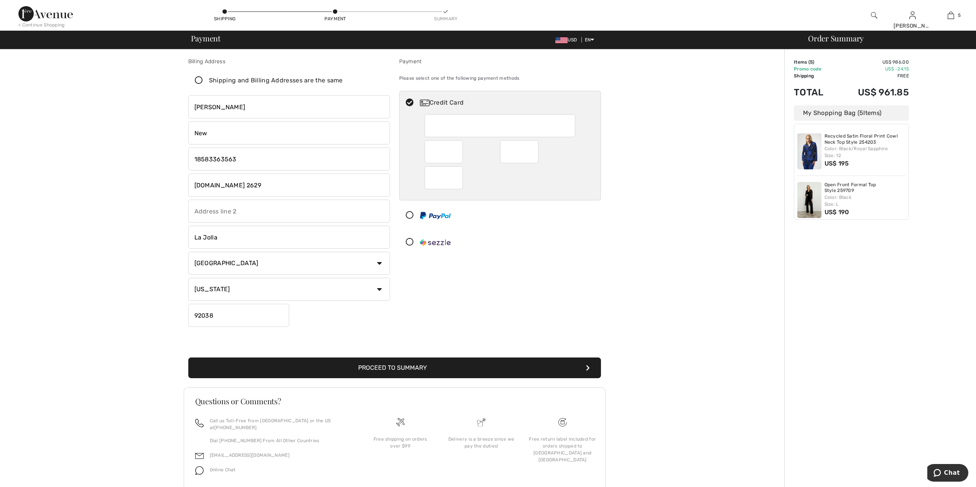
click at [397, 372] on button "Proceed to Summary" at bounding box center [394, 368] width 413 height 21
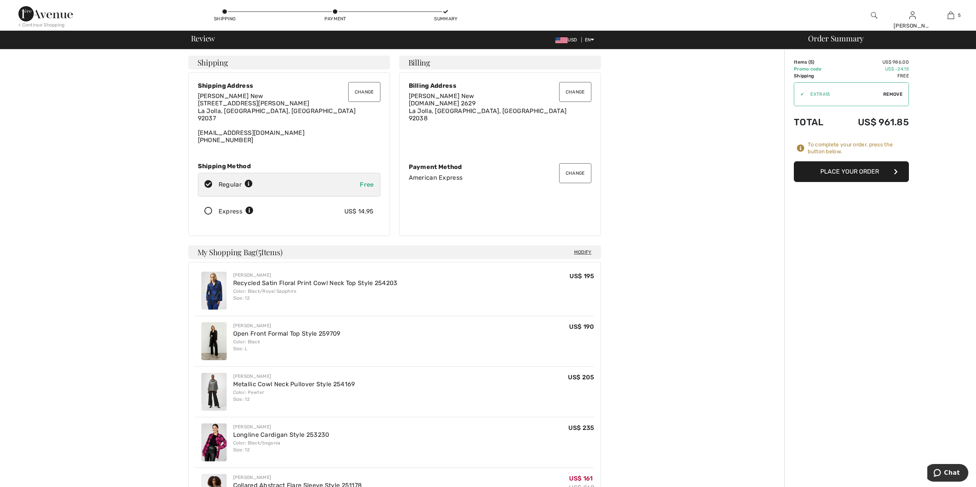
click at [570, 89] on button "Change" at bounding box center [575, 92] width 32 height 20
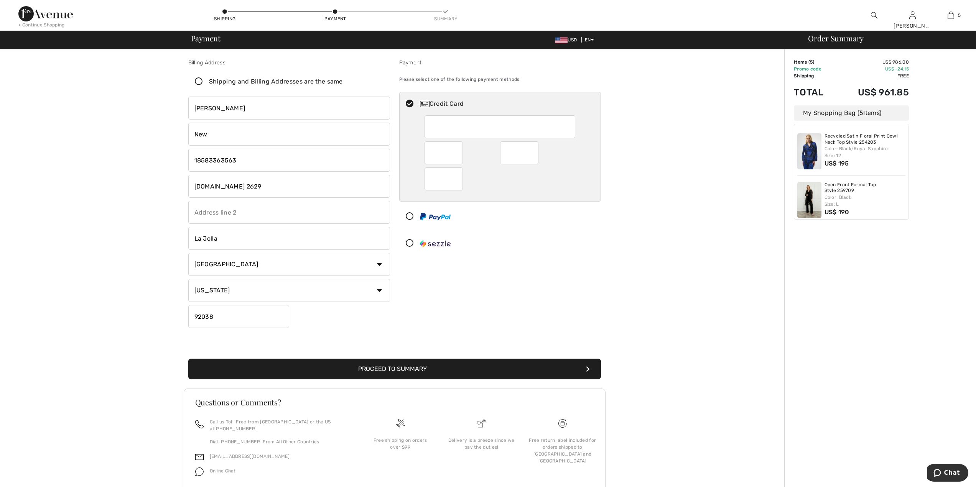
click at [201, 185] on input "[DOMAIN_NAME] 2629" at bounding box center [289, 186] width 202 height 23
click at [306, 192] on input "[DOMAIN_NAME] 2629" at bounding box center [289, 186] width 202 height 23
type input "P.O.box 2629"
click at [390, 368] on button "Proceed to Summary" at bounding box center [394, 369] width 413 height 21
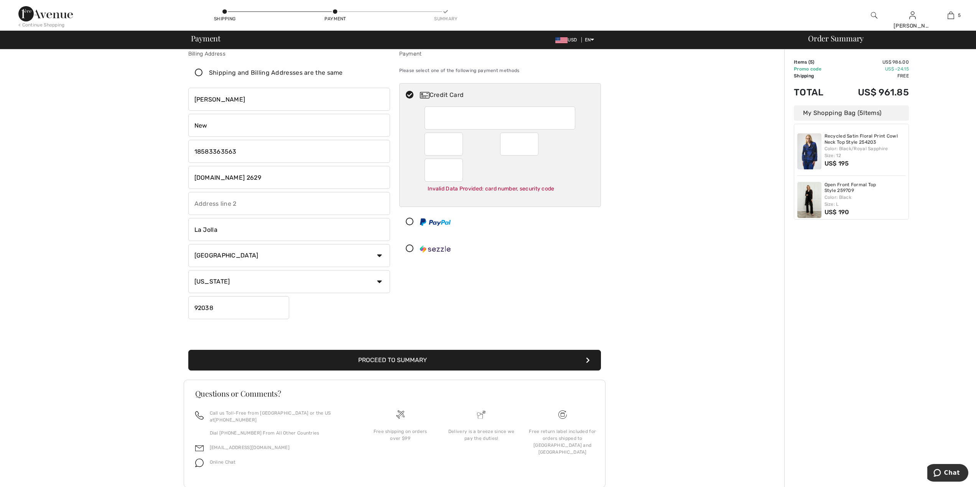
scroll to position [22, 0]
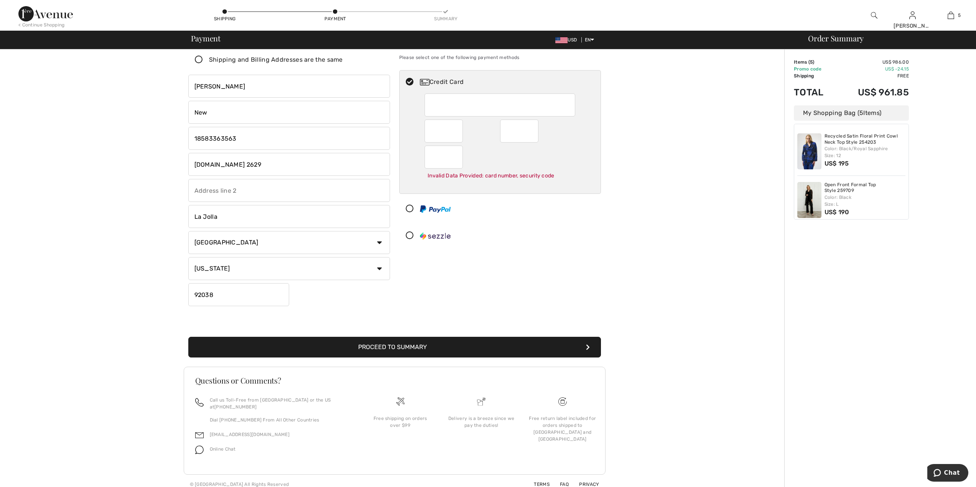
drag, startPoint x: 445, startPoint y: 344, endPoint x: 443, endPoint y: 336, distance: 7.9
click at [443, 343] on button "Proceed to Summary" at bounding box center [394, 347] width 413 height 21
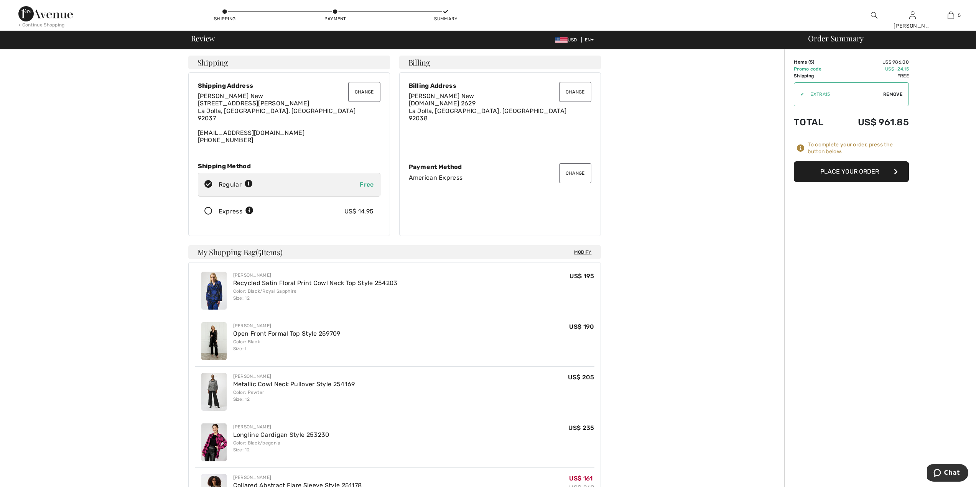
click at [859, 174] on button "Place Your Order" at bounding box center [851, 171] width 115 height 21
